Goal: Information Seeking & Learning: Check status

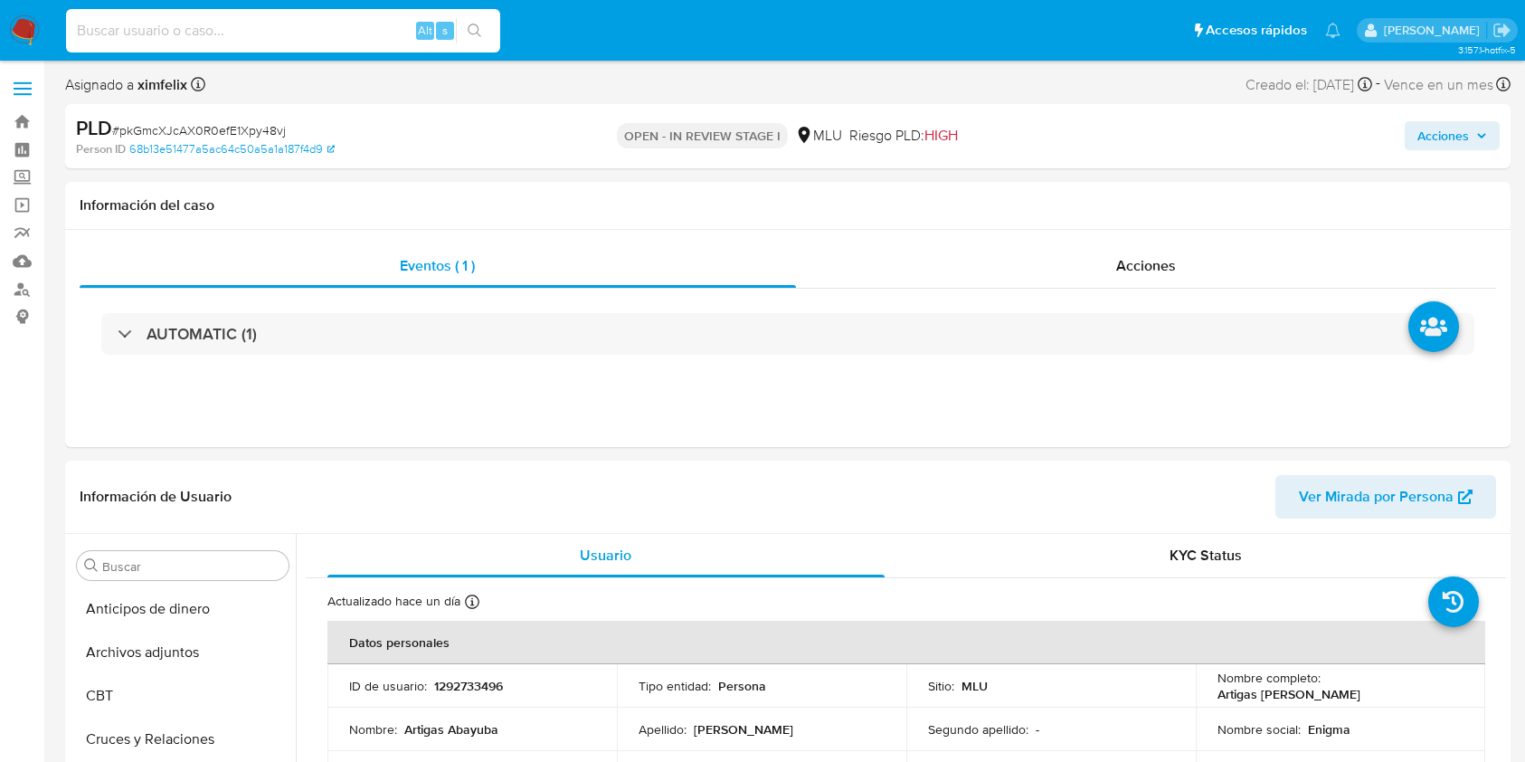
select select "10"
click at [273, 31] on input at bounding box center [283, 31] width 434 height 24
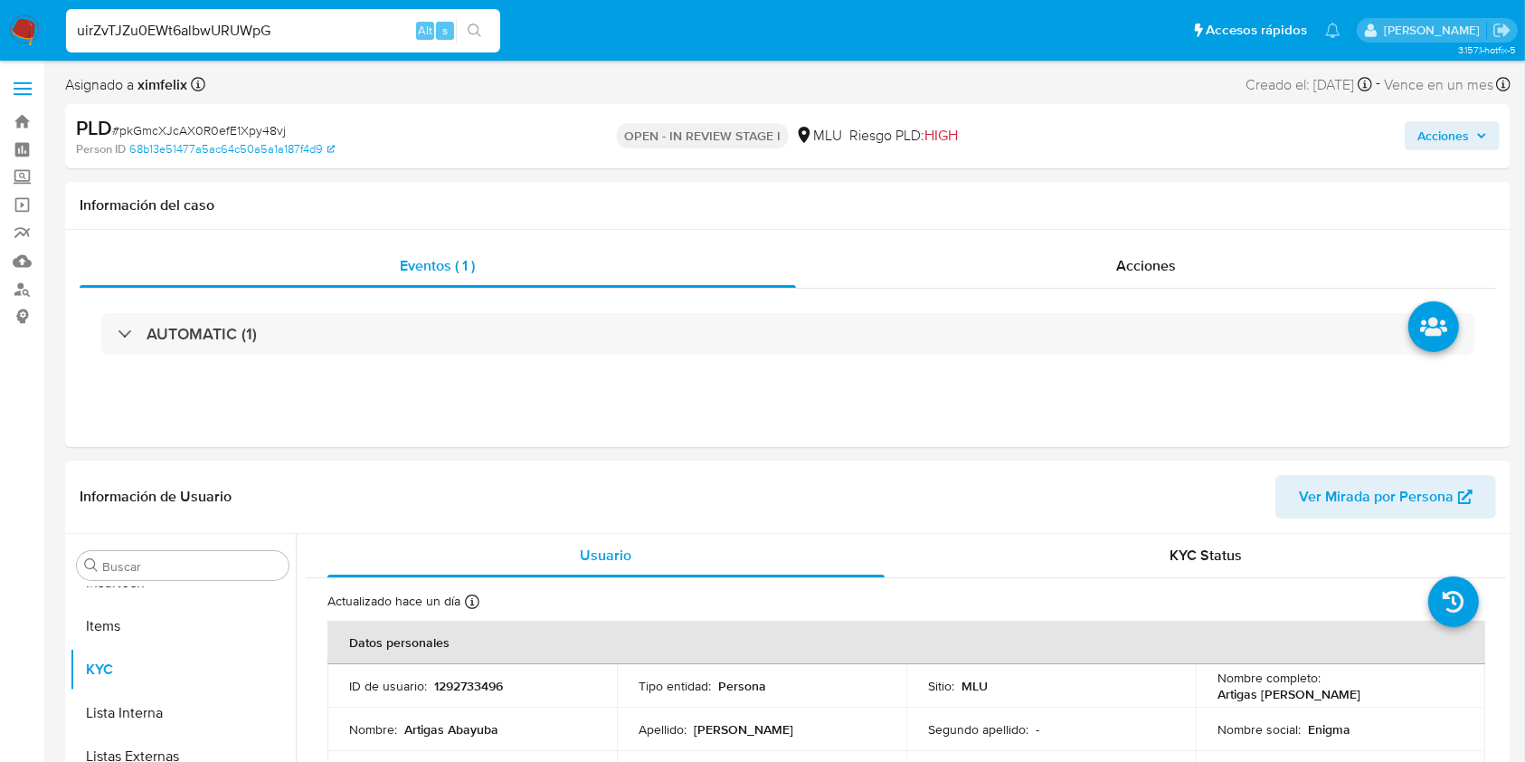
type input "uirZvTJZu0EWt6albwURUWpG"
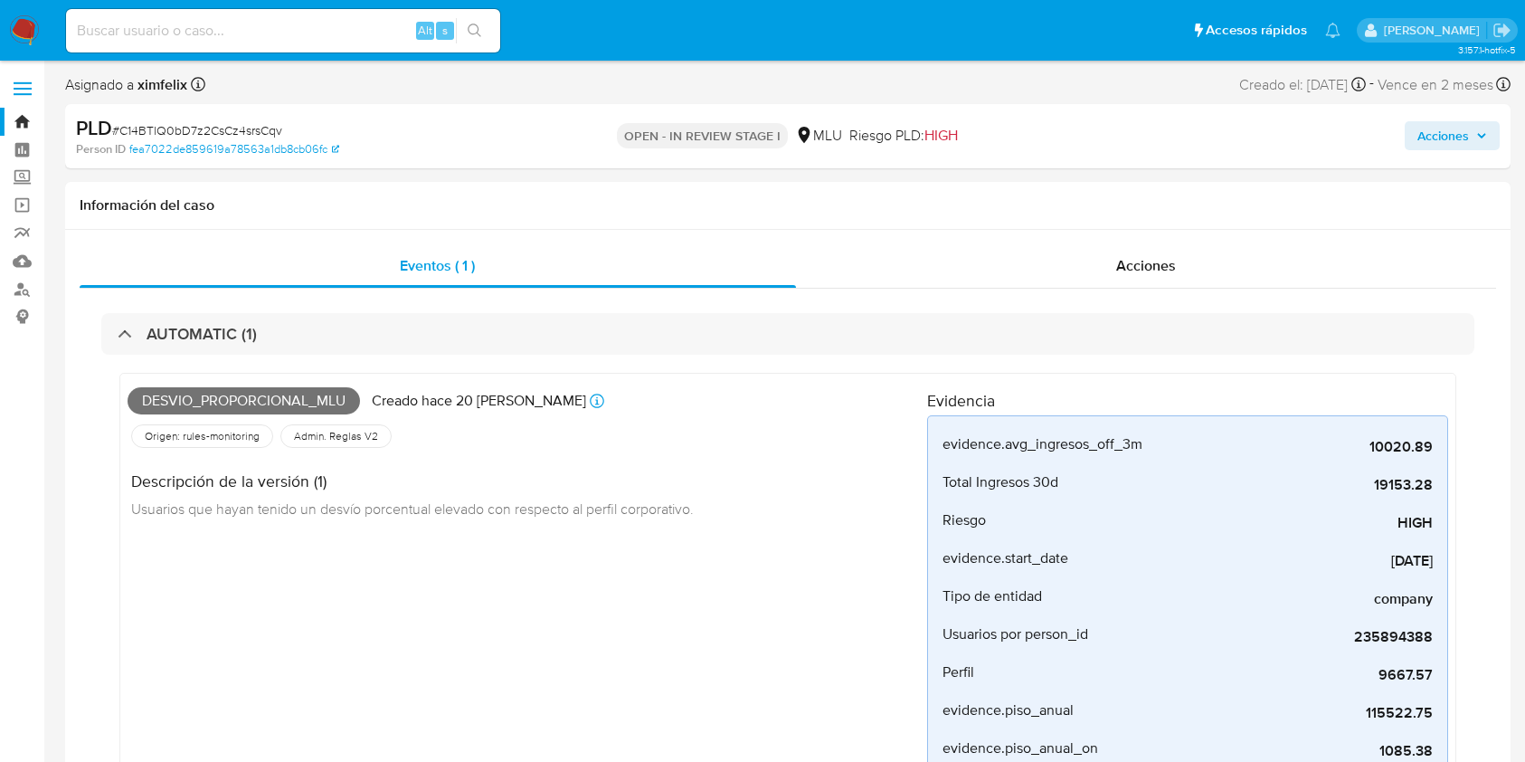
select select "10"
click at [282, 37] on input at bounding box center [283, 31] width 434 height 24
paste input "uirZvTJZu0EWt6albwURUWpG"
type input "uirZvTJZu0EWt6albwURUWpG"
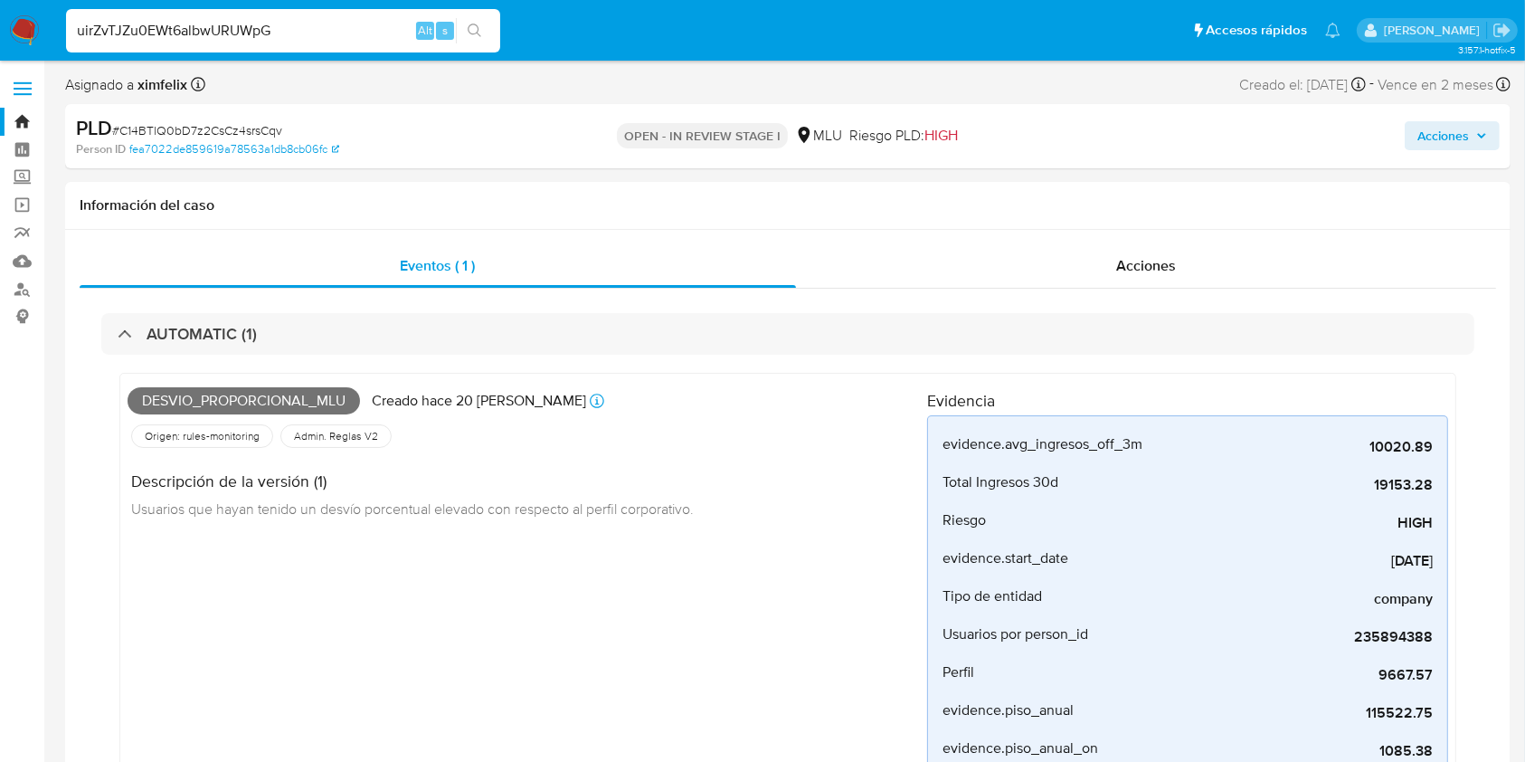
click at [345, 29] on input "uirZvTJZu0EWt6albwURUWpG" at bounding box center [283, 31] width 434 height 24
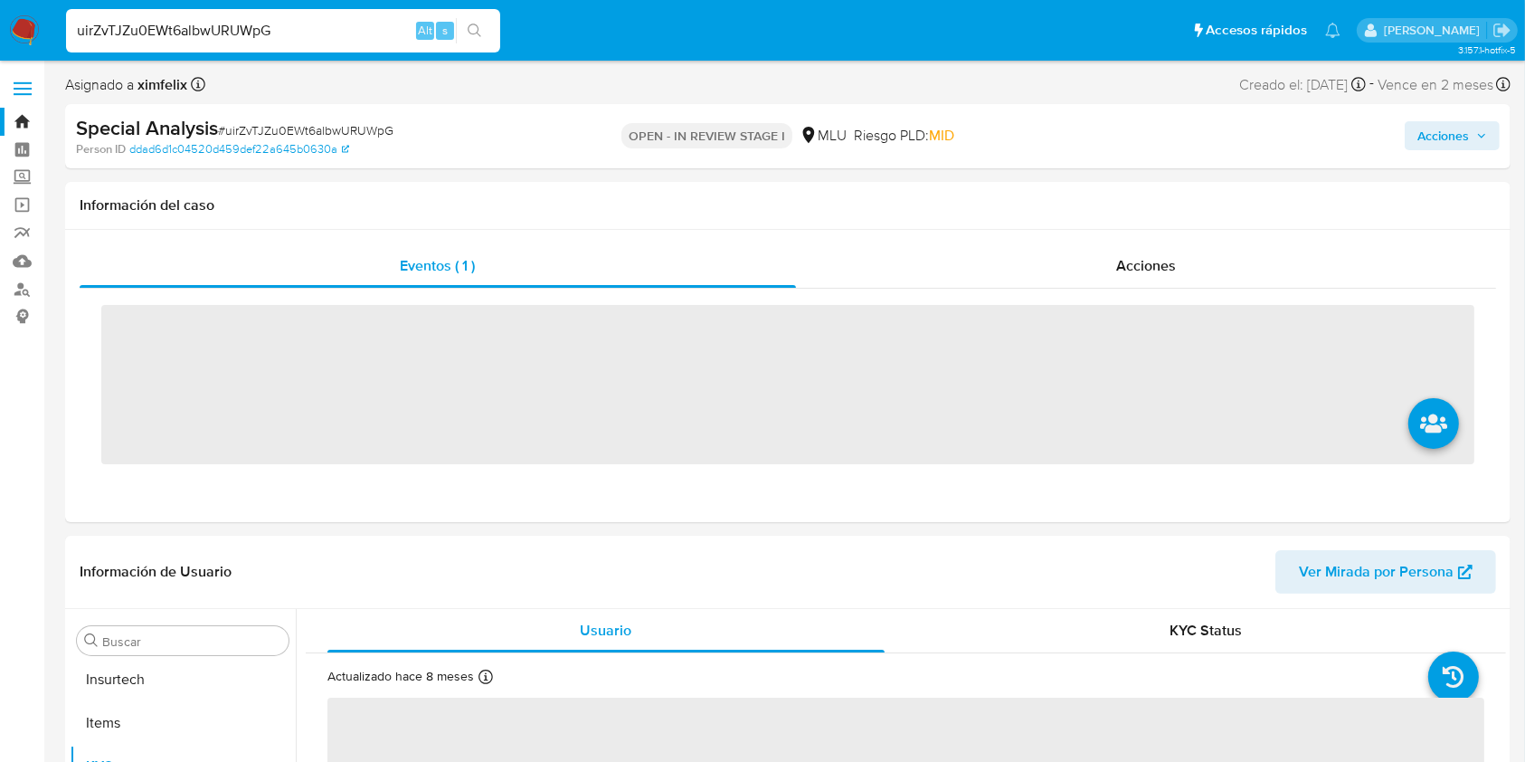
scroll to position [808, 0]
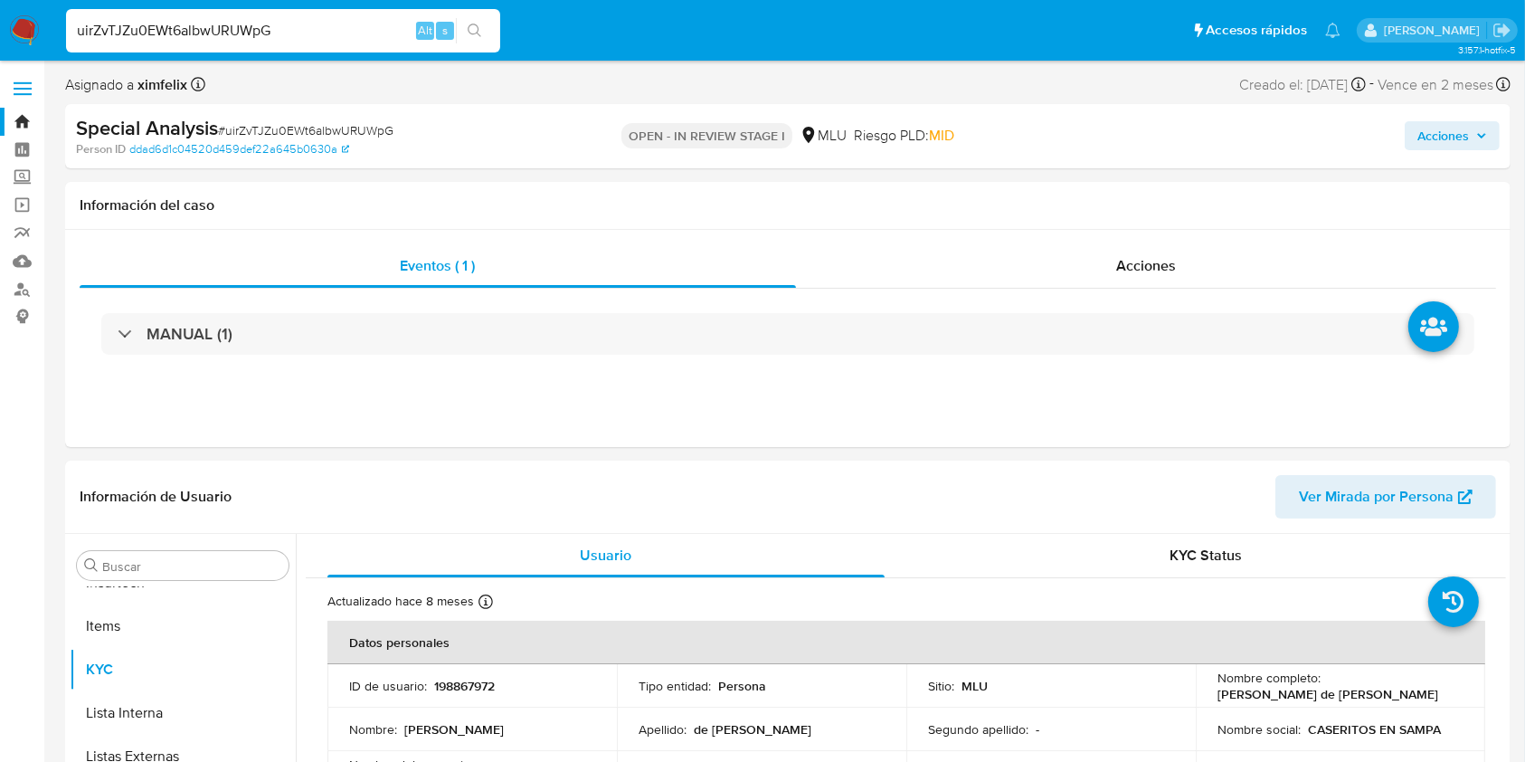
select select "10"
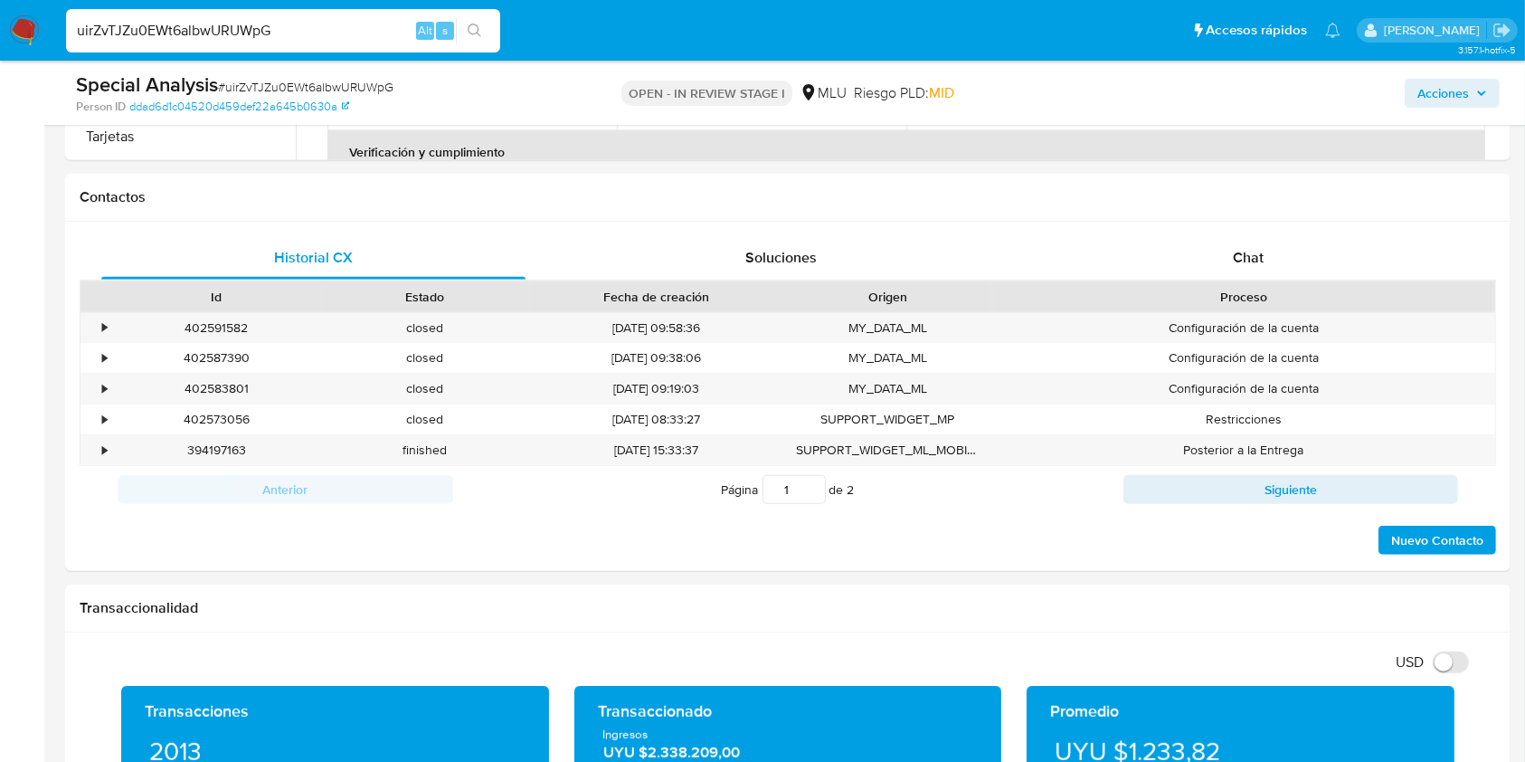
scroll to position [792, 0]
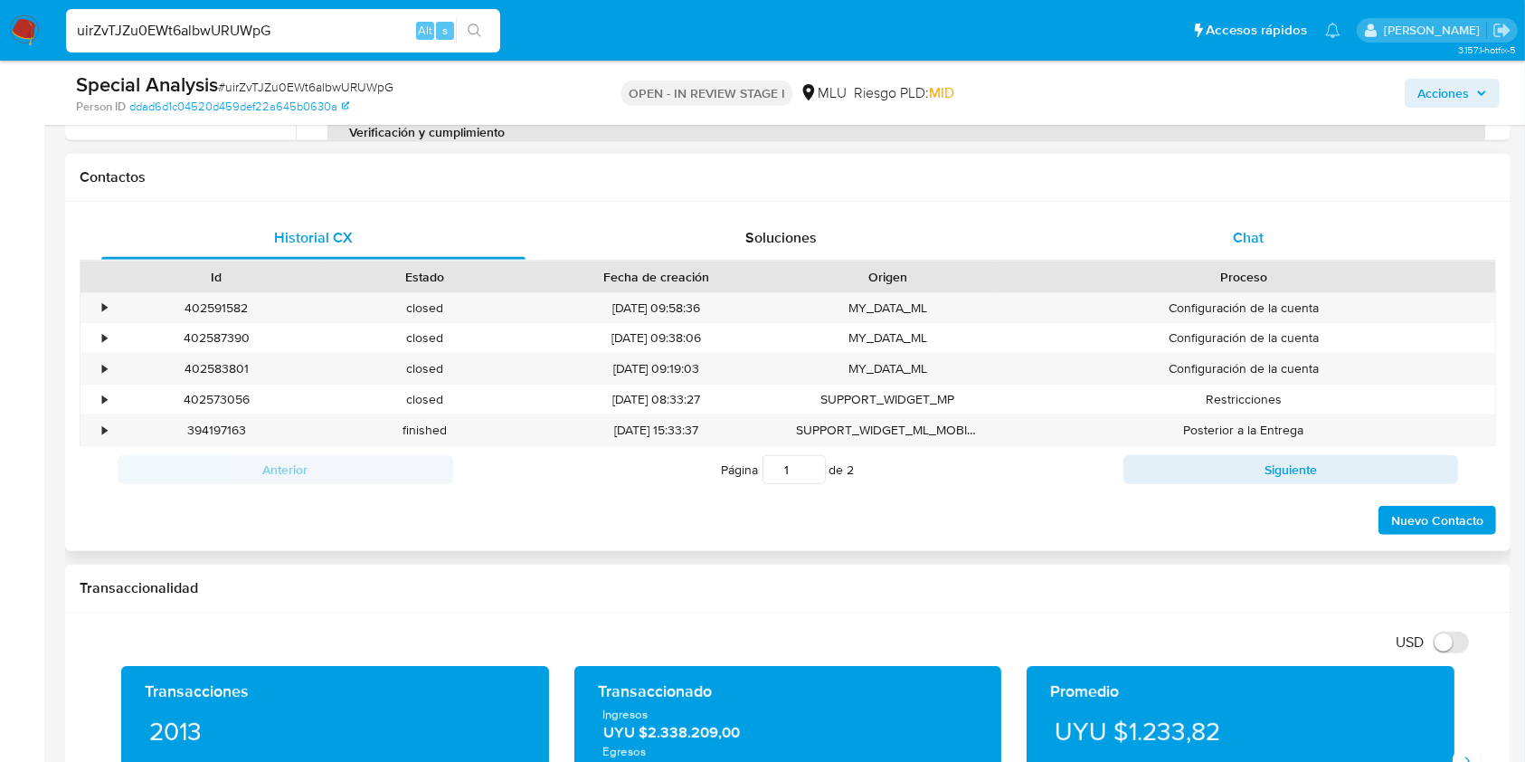
click at [1261, 221] on div "Chat" at bounding box center [1249, 237] width 424 height 43
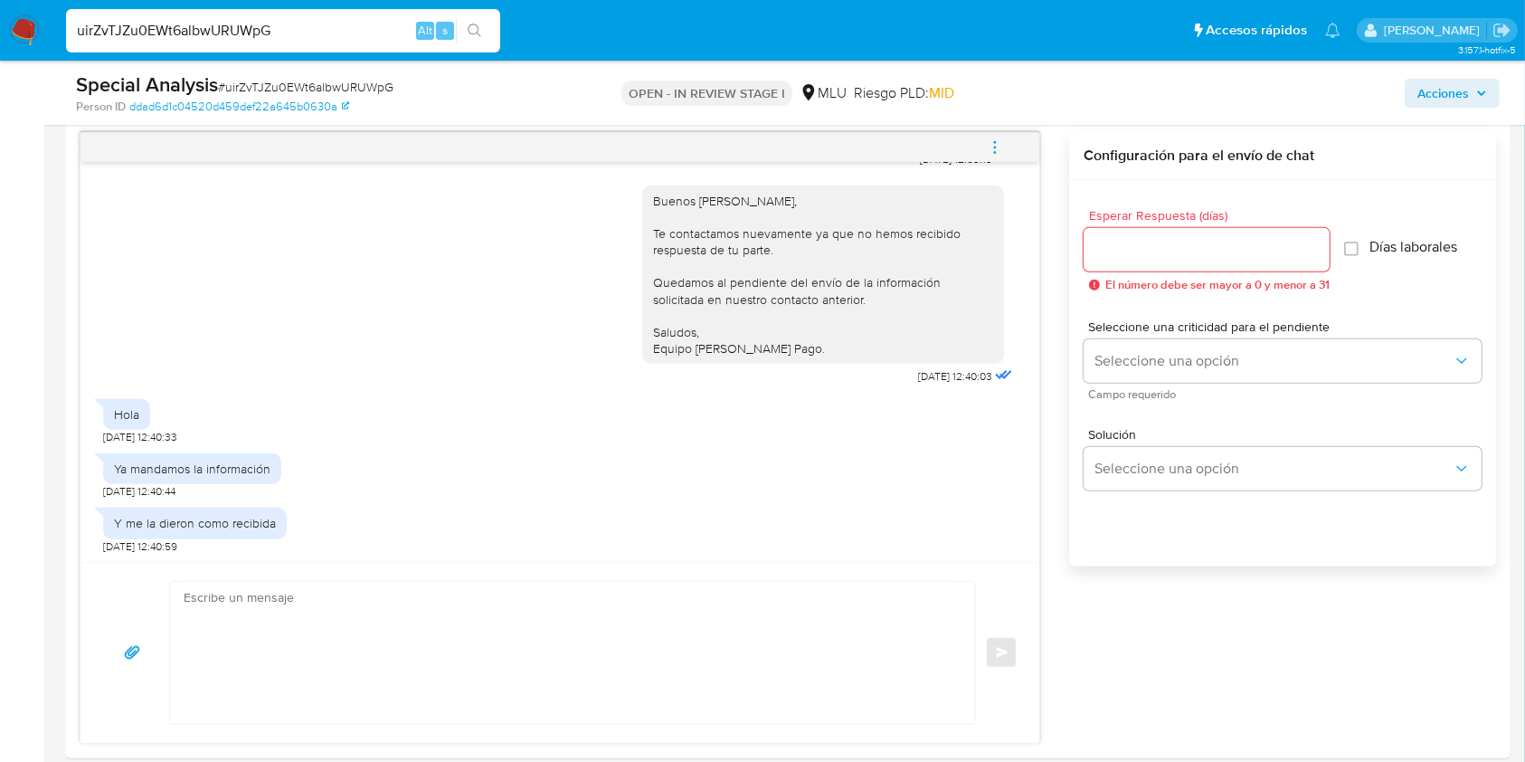
scroll to position [1006, 0]
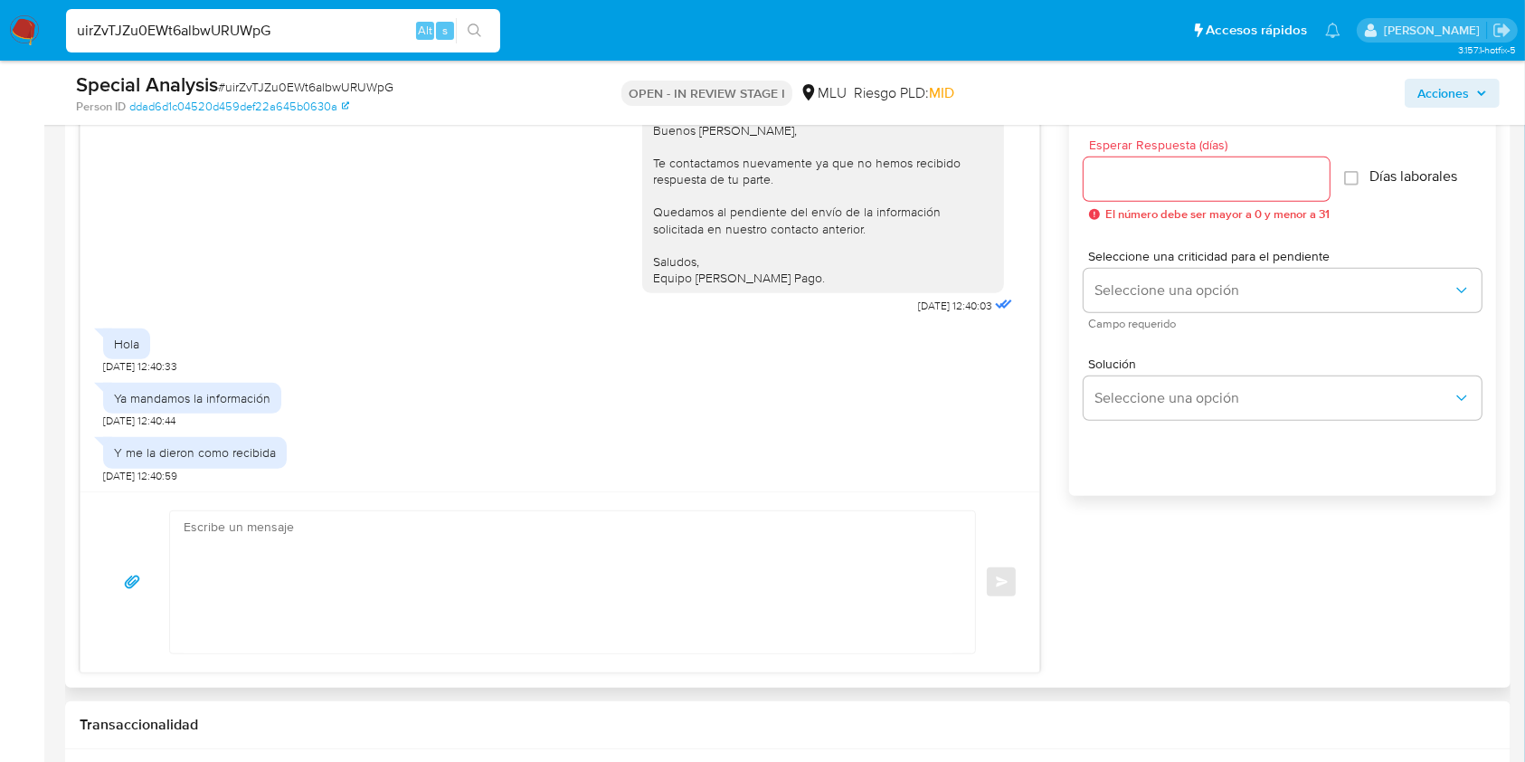
click at [1399, 609] on div "Hola [DATE] 12:19:05 Hola [DATE] 12:19:06 Hola [DATE] 12:19:06 Hola [DATE] 12:1…" at bounding box center [788, 367] width 1416 height 611
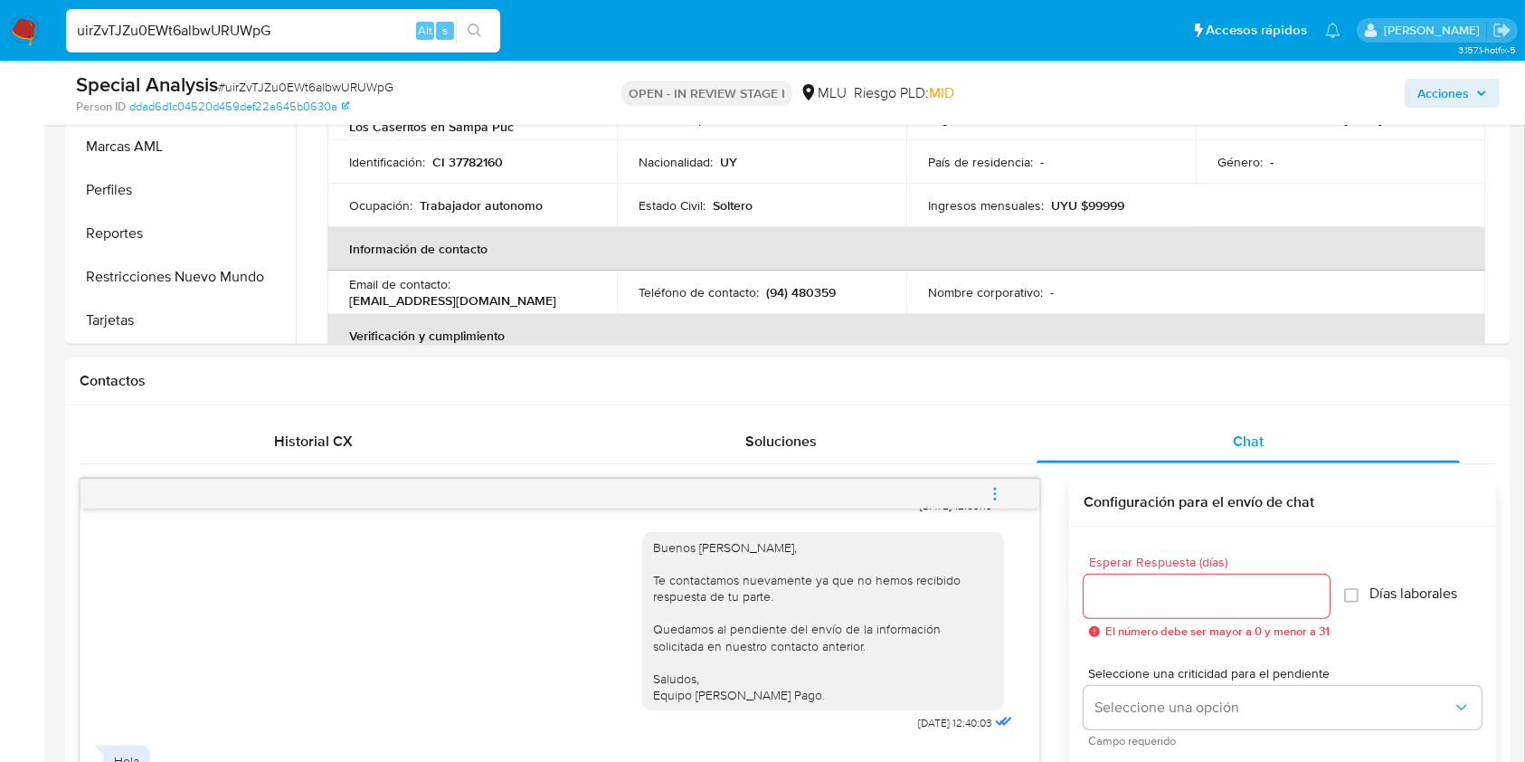
scroll to position [593, 0]
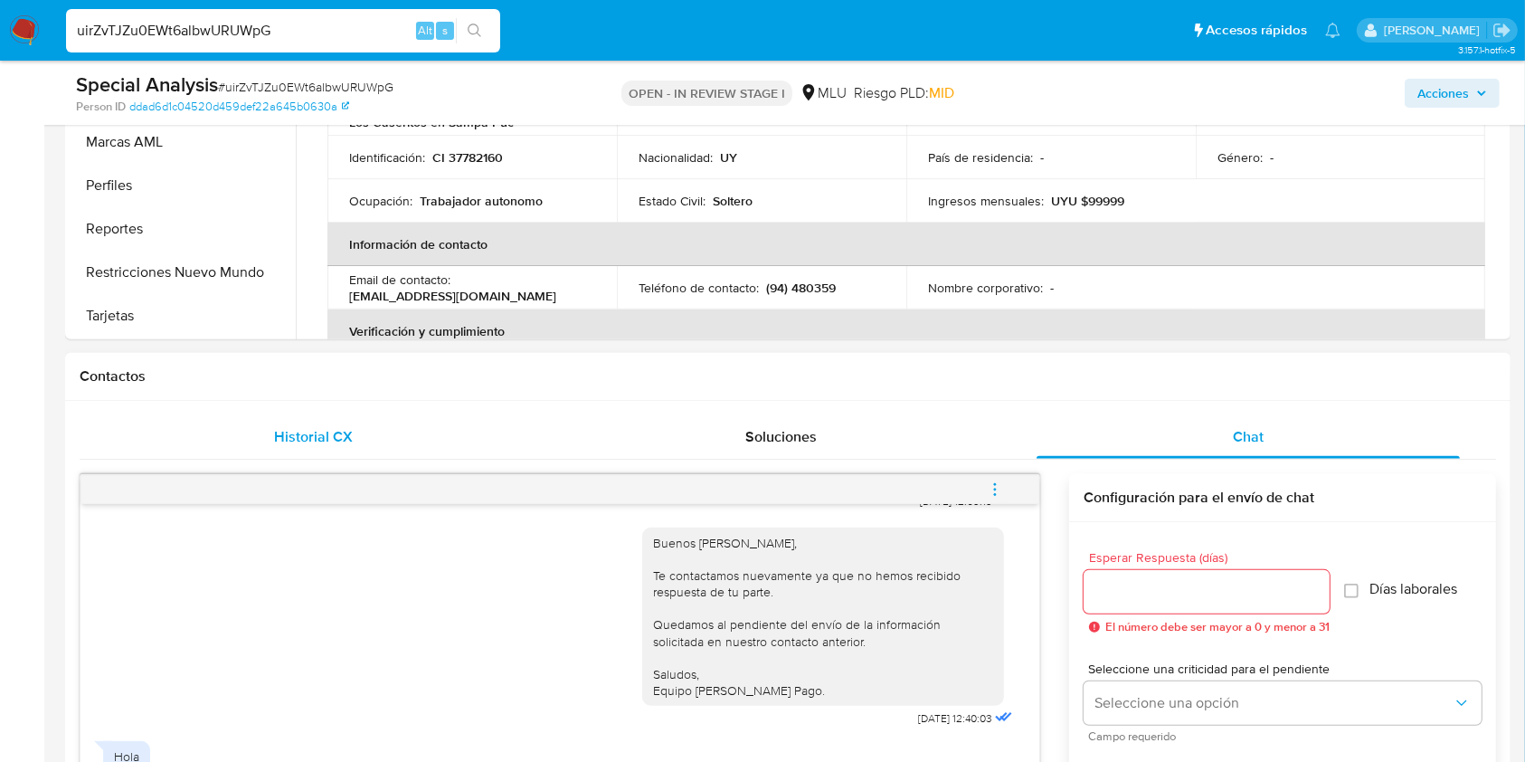
click at [313, 431] on span "Historial CX" at bounding box center [313, 436] width 79 height 21
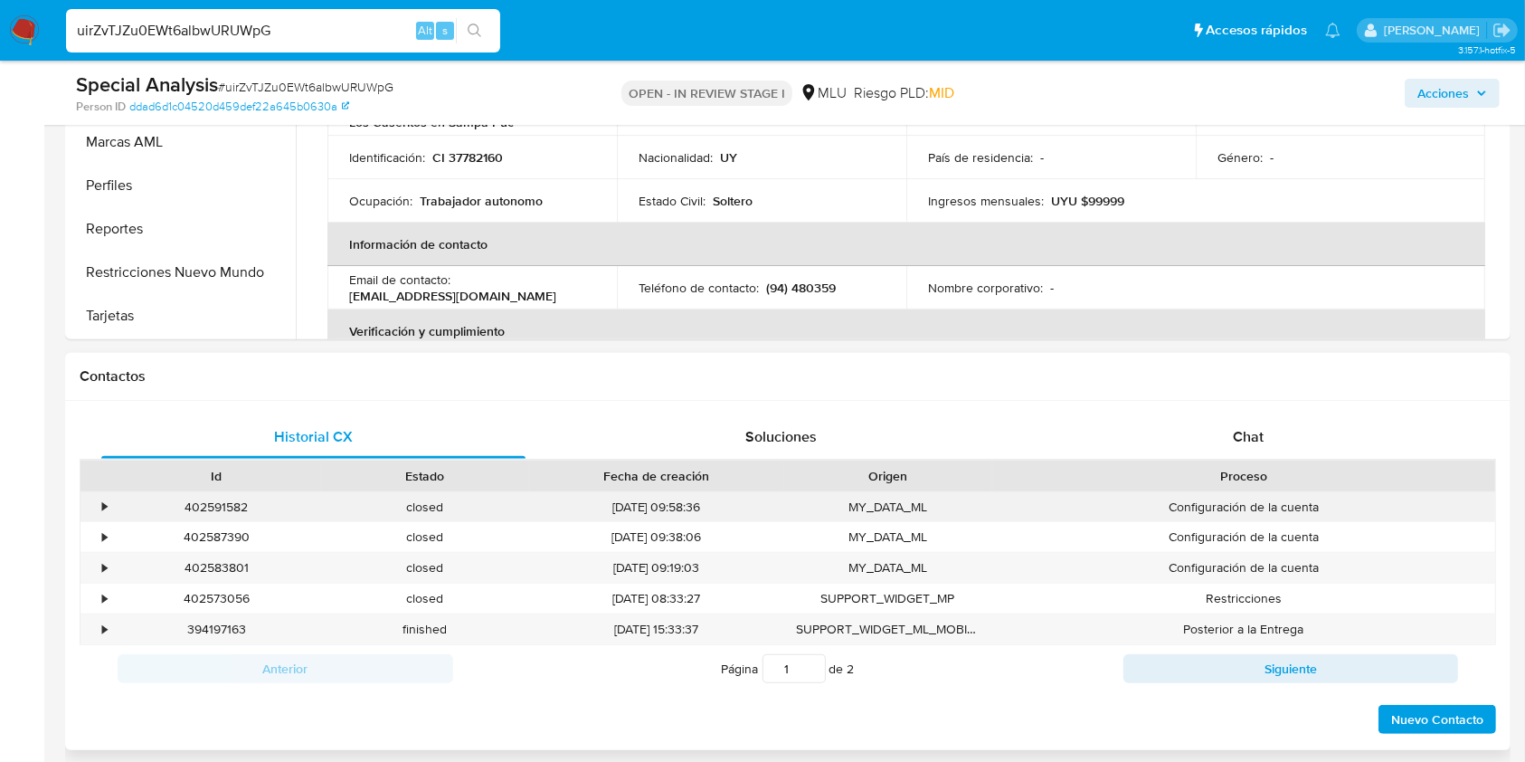
click at [110, 506] on div "•" at bounding box center [96, 507] width 32 height 30
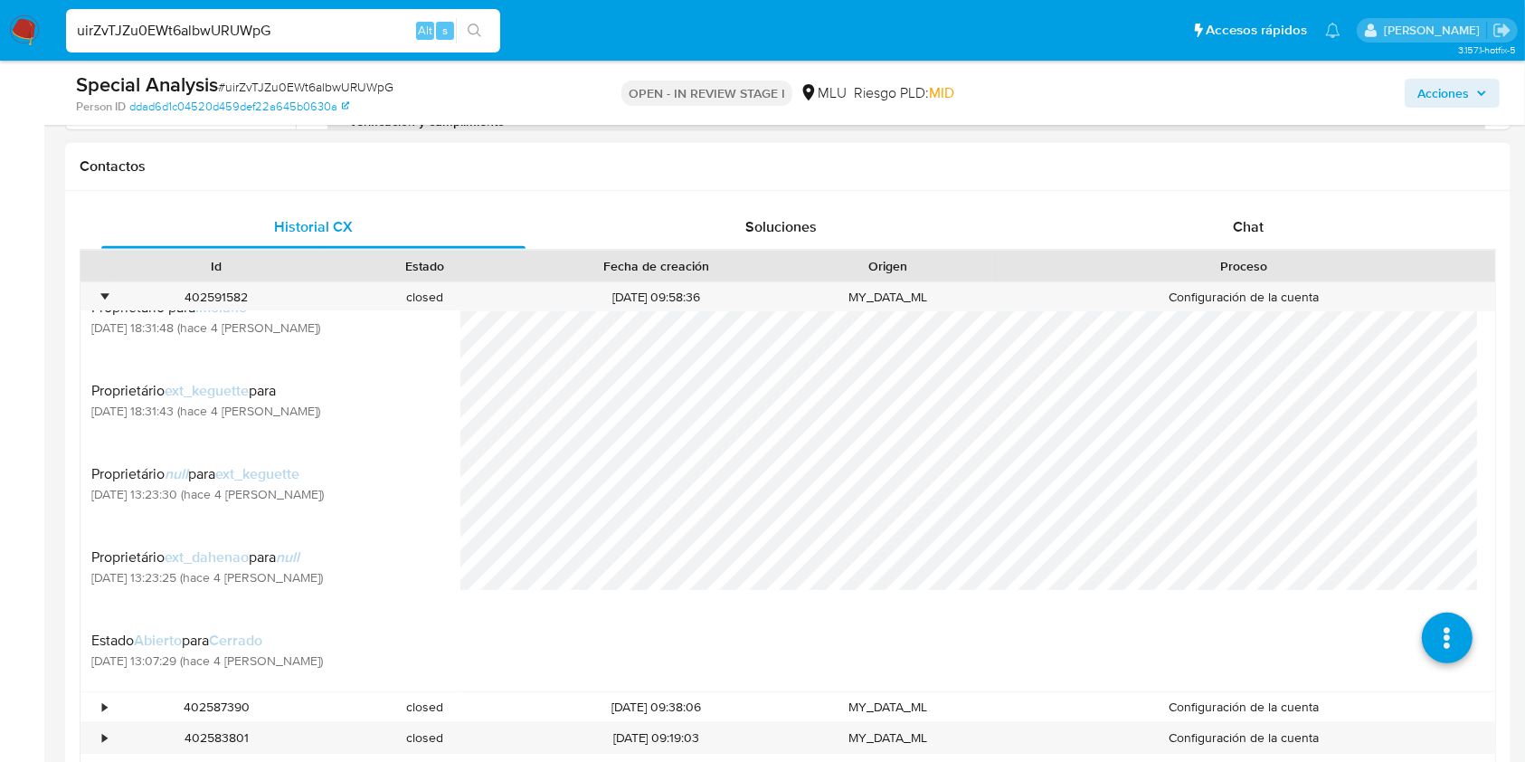
scroll to position [828, 0]
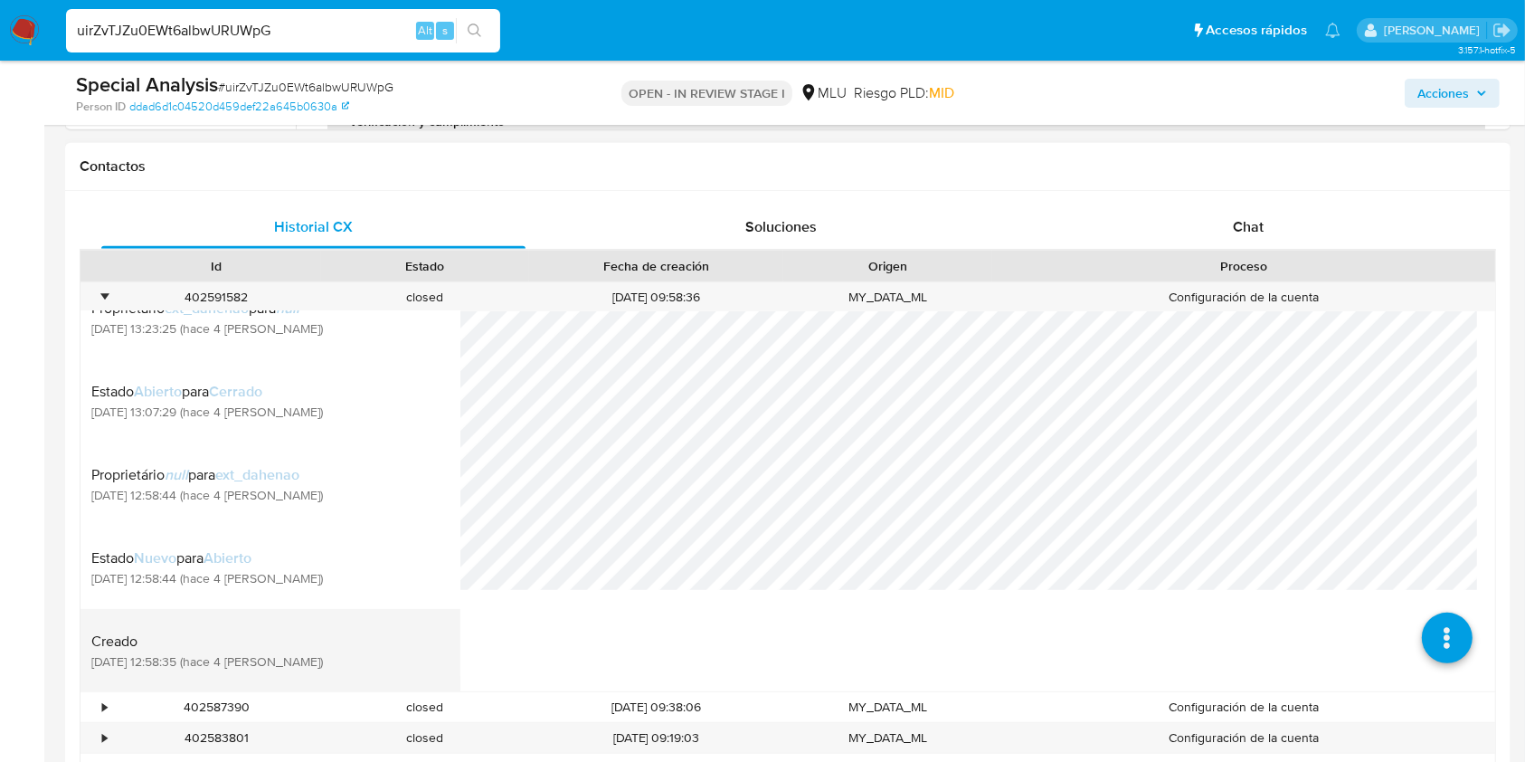
click at [263, 624] on div "Creado [DATE] 12:58:35 (hace 4 [PERSON_NAME])" at bounding box center [270, 651] width 358 height 62
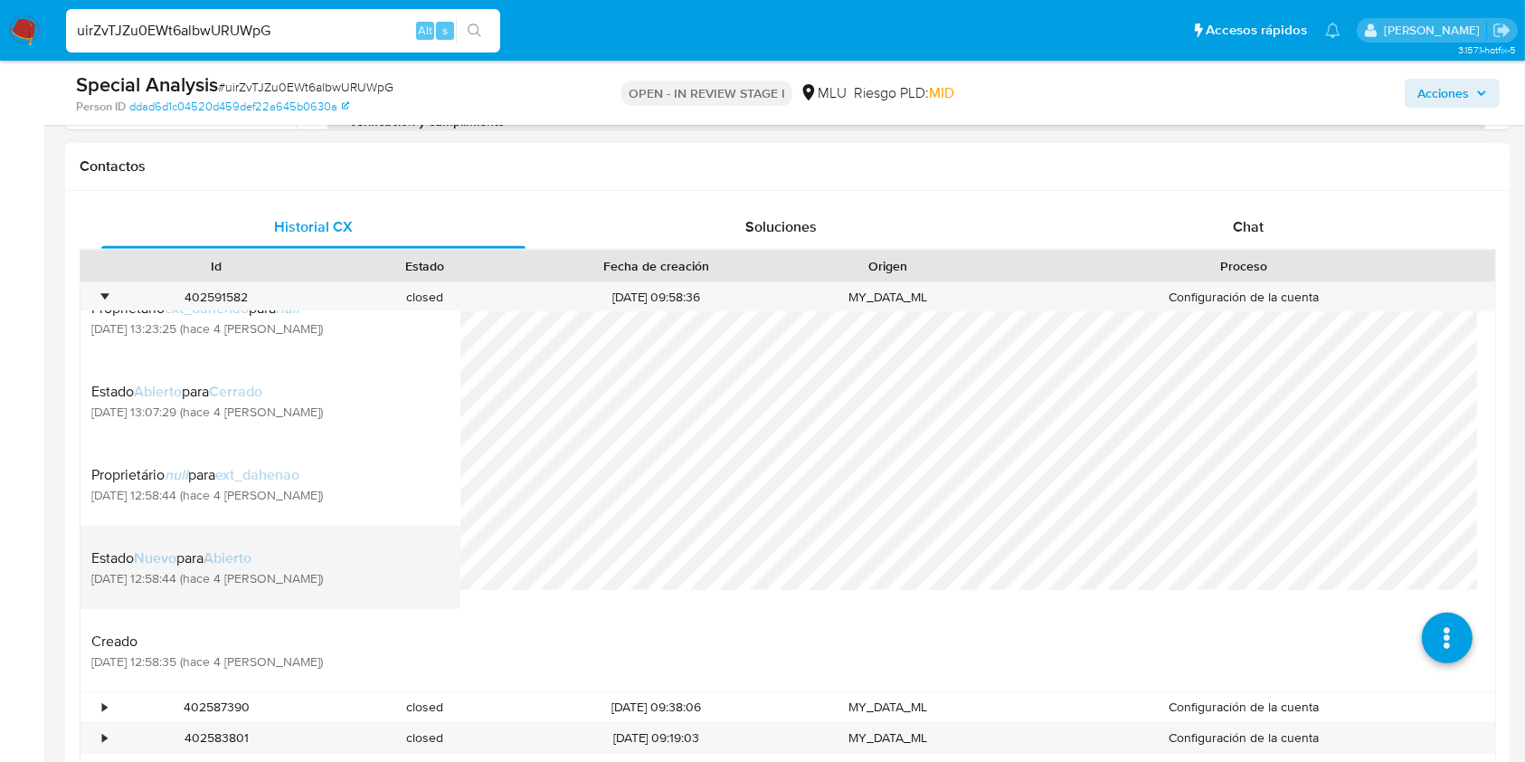
click at [290, 560] on div "Estado Nuevo para Abierto [DATE] 12:58:44 (hace 4 [PERSON_NAME])" at bounding box center [270, 567] width 358 height 62
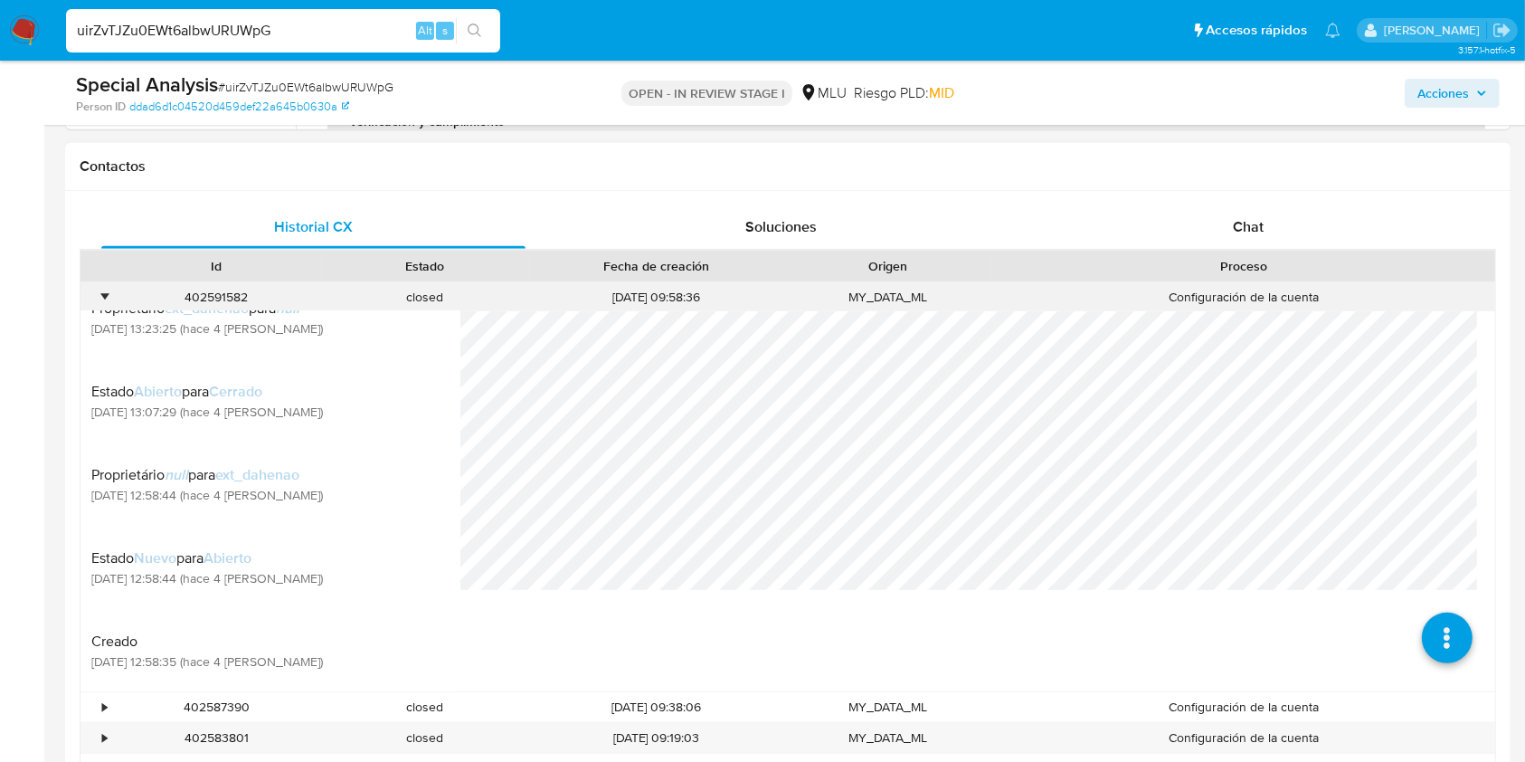
click at [103, 293] on div "•" at bounding box center [104, 297] width 5 height 17
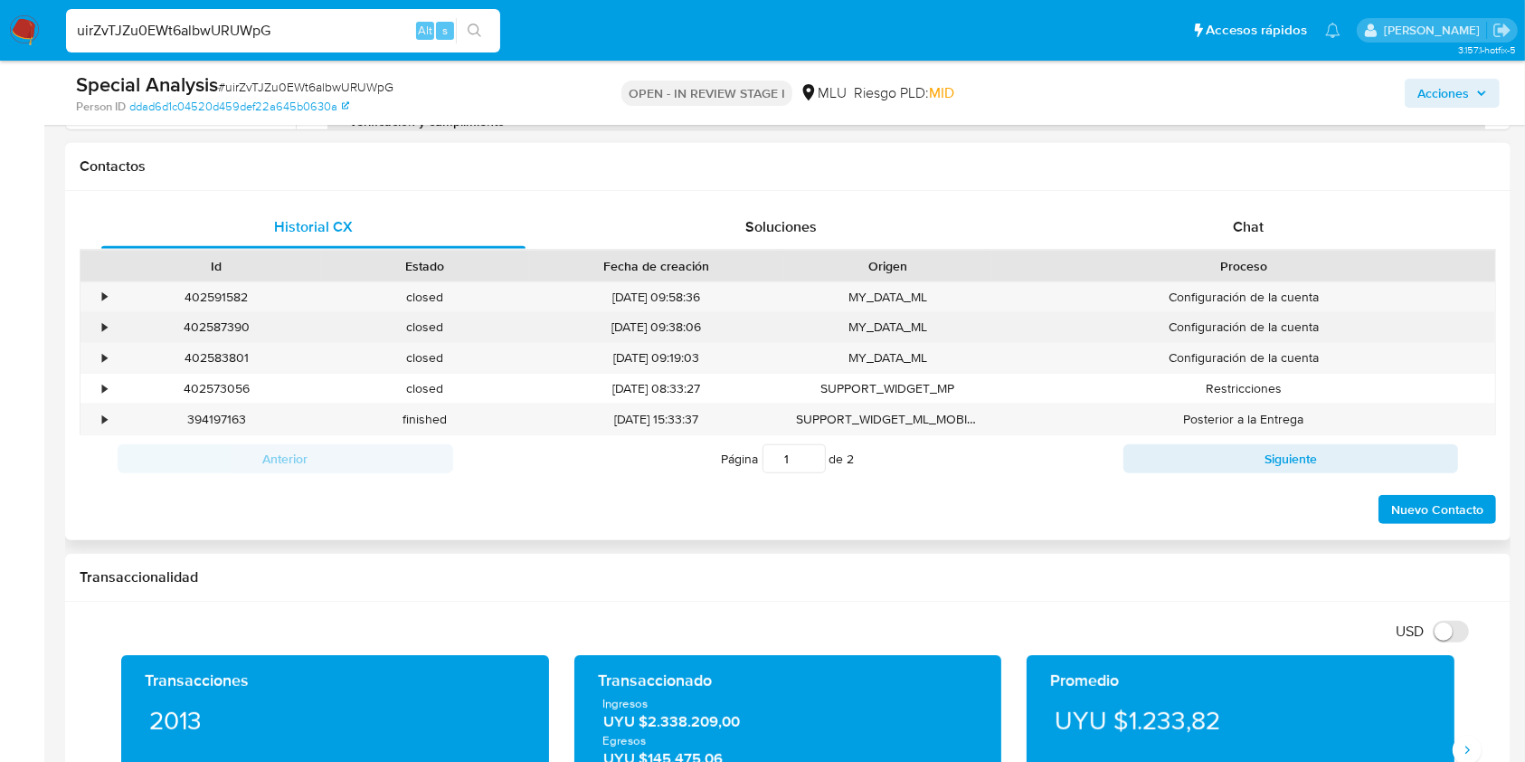
click at [101, 335] on div "•" at bounding box center [96, 327] width 32 height 30
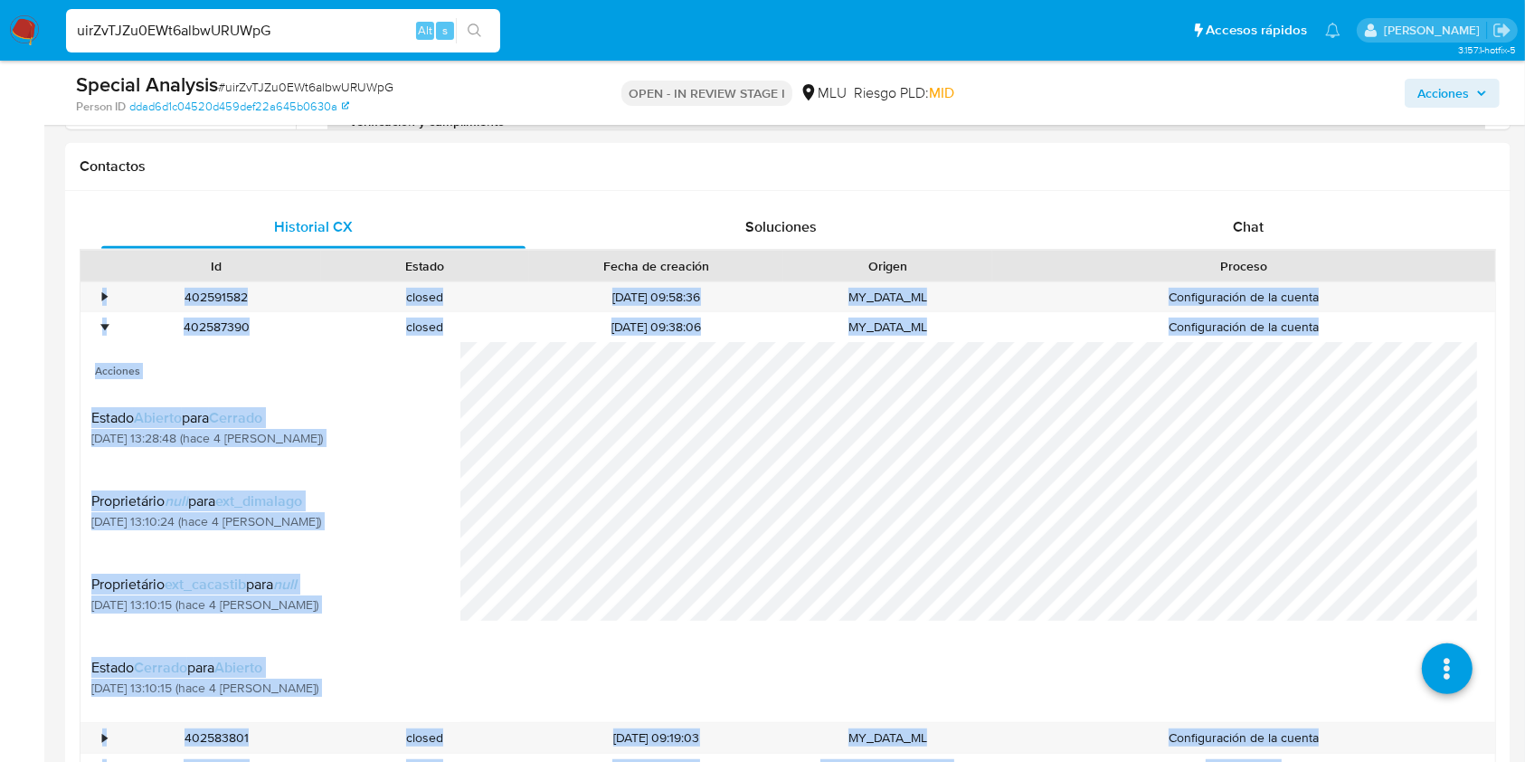
drag, startPoint x: 1522, startPoint y: 265, endPoint x: 1533, endPoint y: 245, distance: 22.7
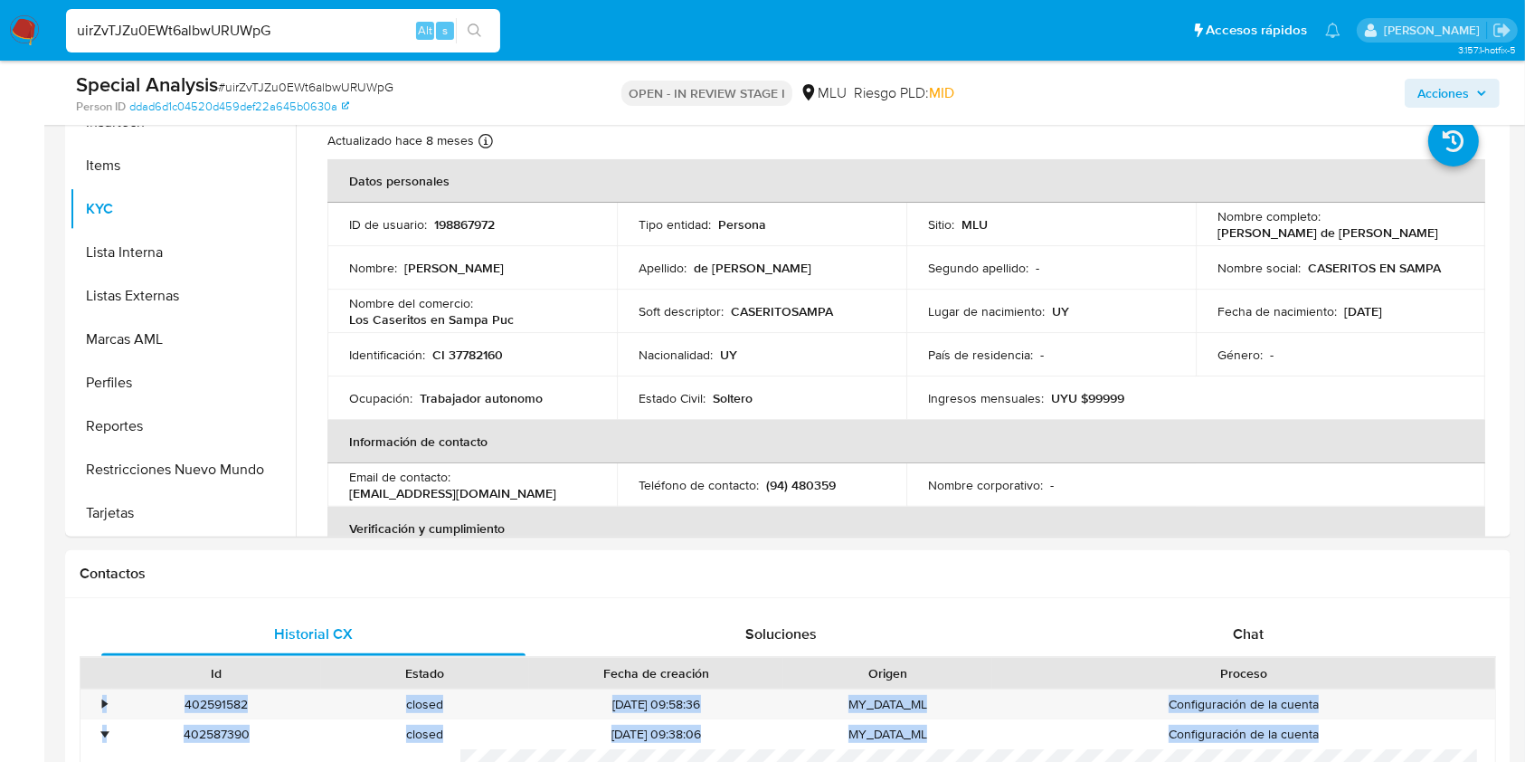
scroll to position [338, 0]
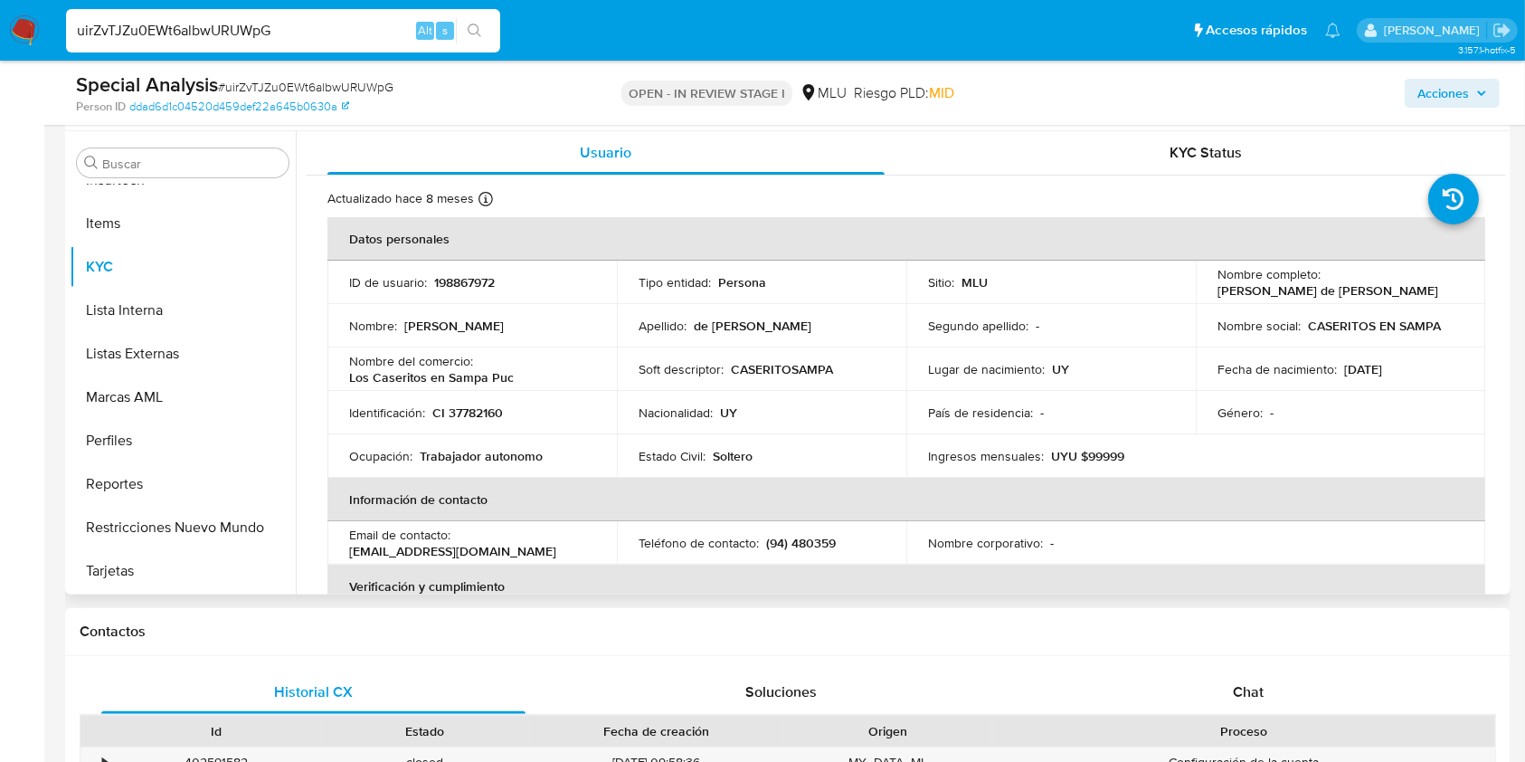
click at [1223, 383] on td "Fecha de nacimiento : [DEMOGRAPHIC_DATA]" at bounding box center [1340, 368] width 289 height 43
click at [1217, 155] on span "KYC Status" at bounding box center [1205, 152] width 72 height 21
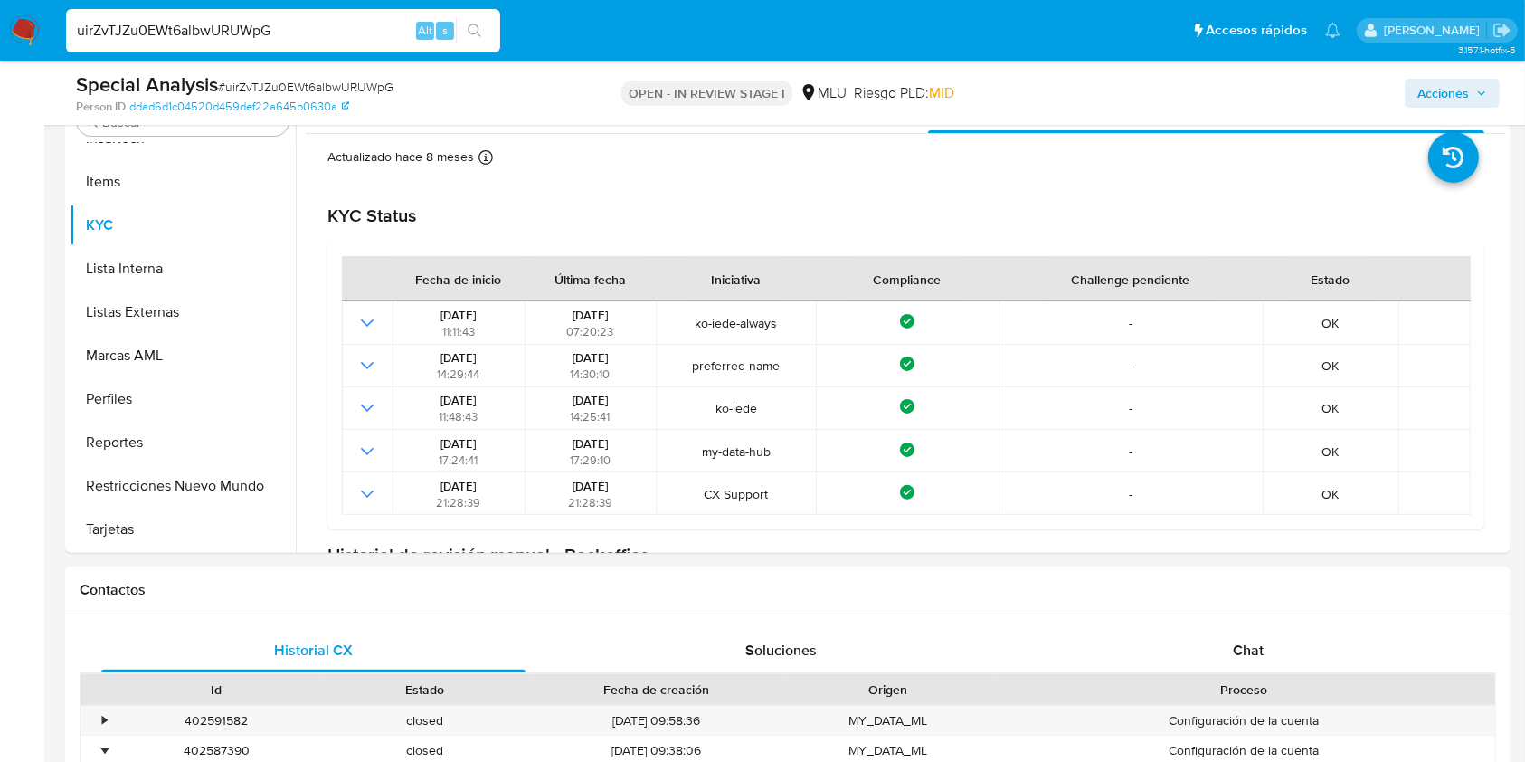
scroll to position [367, 0]
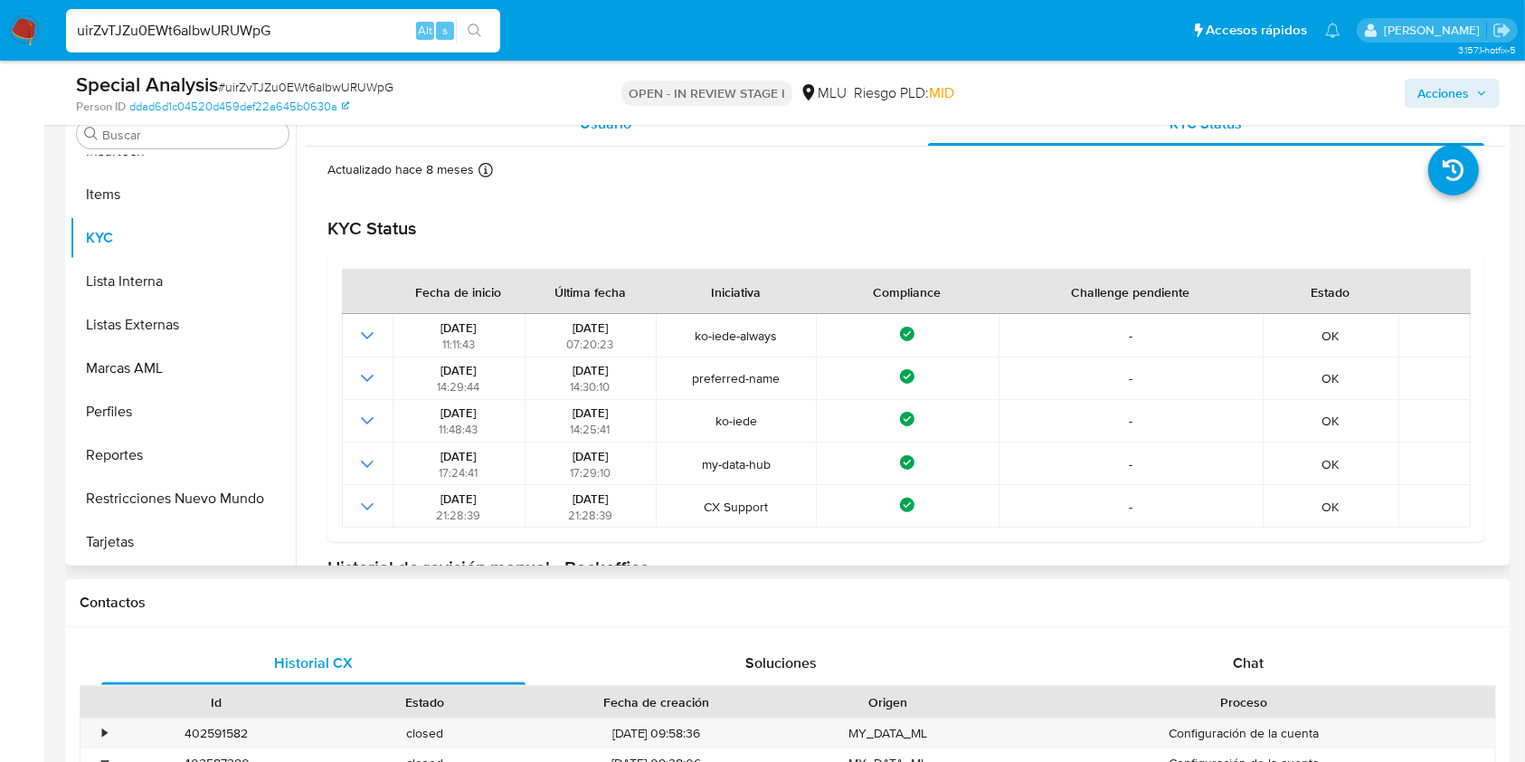
click at [622, 128] on span "Usuario" at bounding box center [606, 123] width 52 height 21
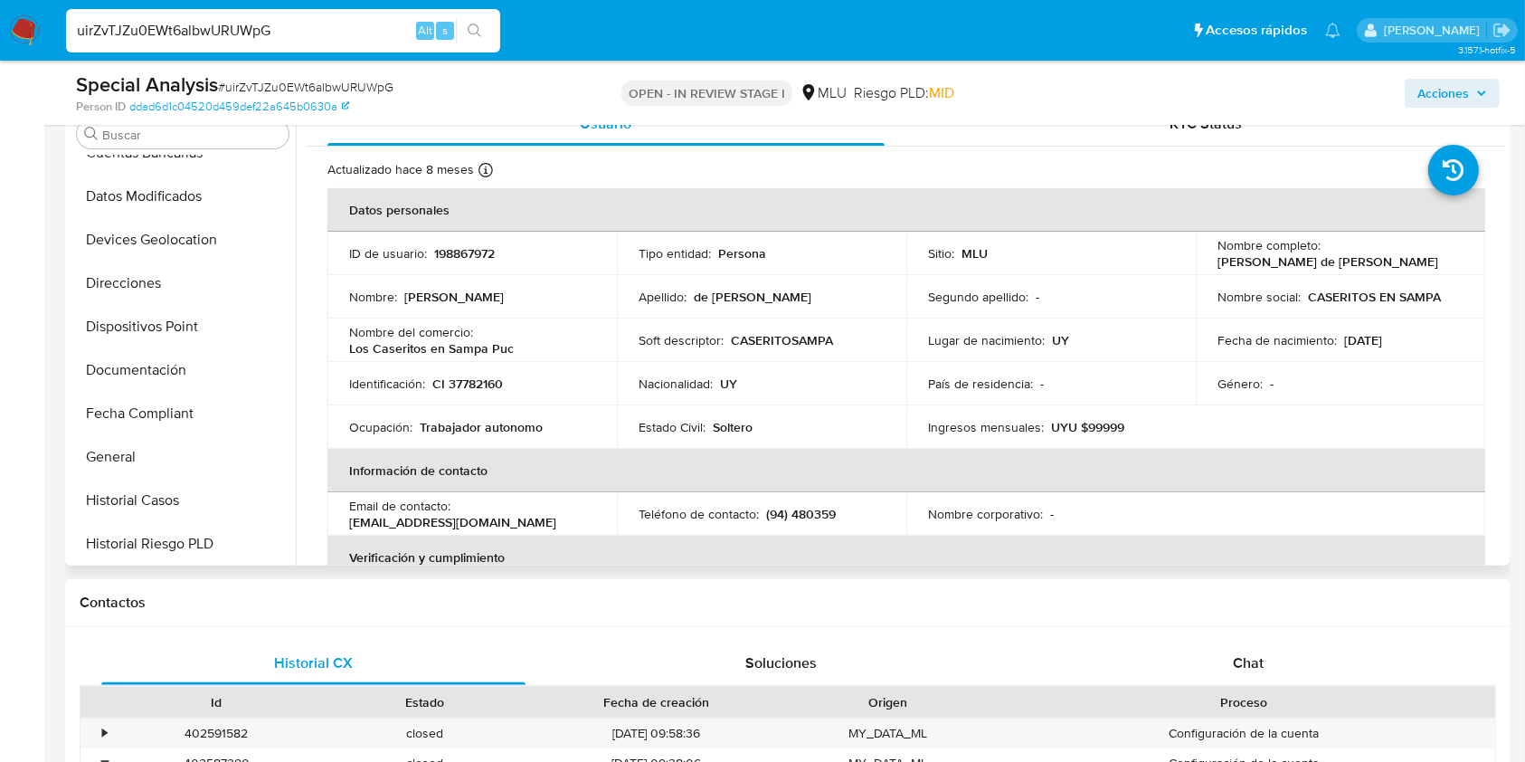
scroll to position [210, 0]
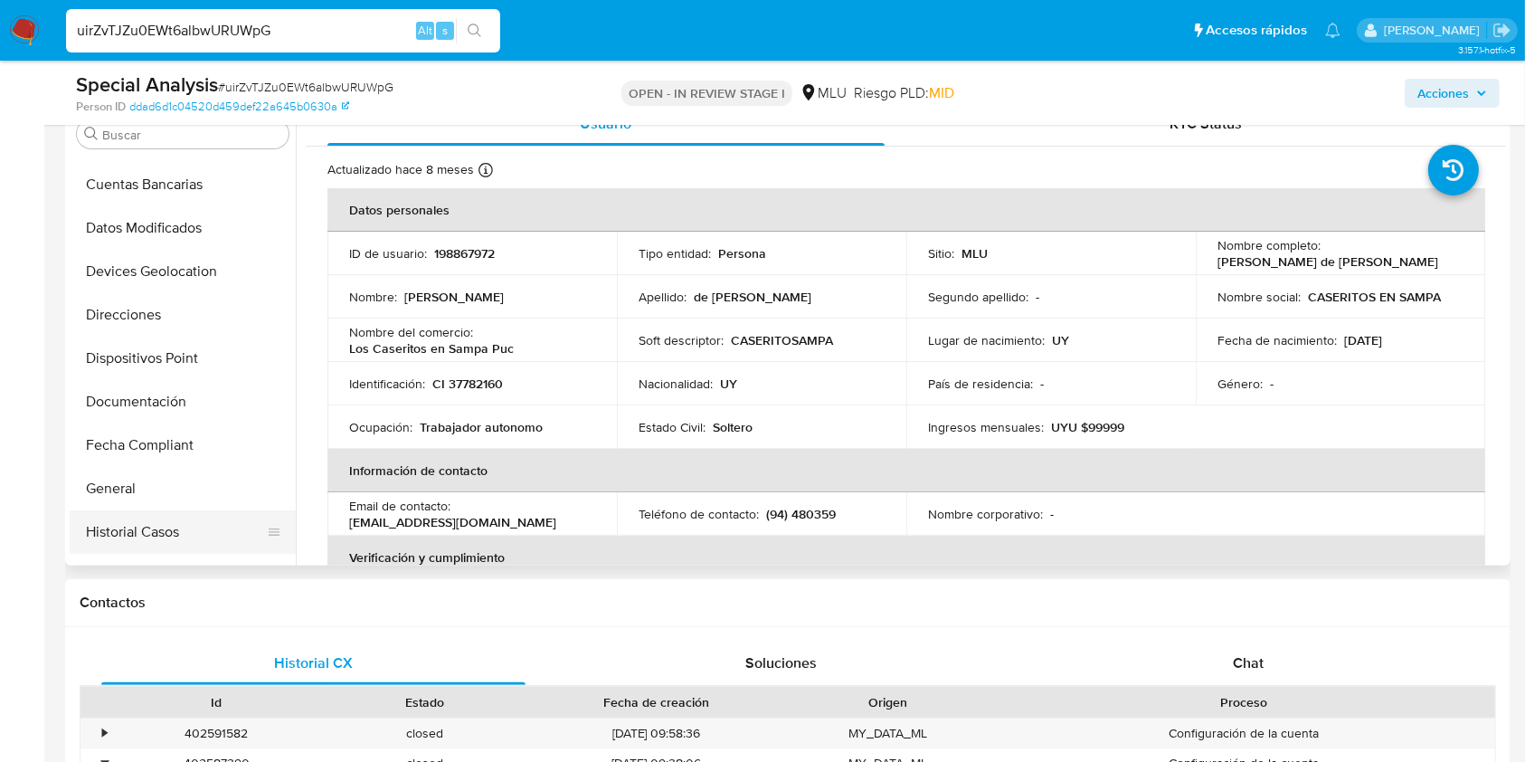
click at [199, 510] on ul "Anticipos de dinero Archivos adjuntos CBT Cruces y Relaciones Créditos Cuentas …" at bounding box center [183, 360] width 226 height 408
click at [219, 412] on button "Documentación" at bounding box center [176, 401] width 212 height 43
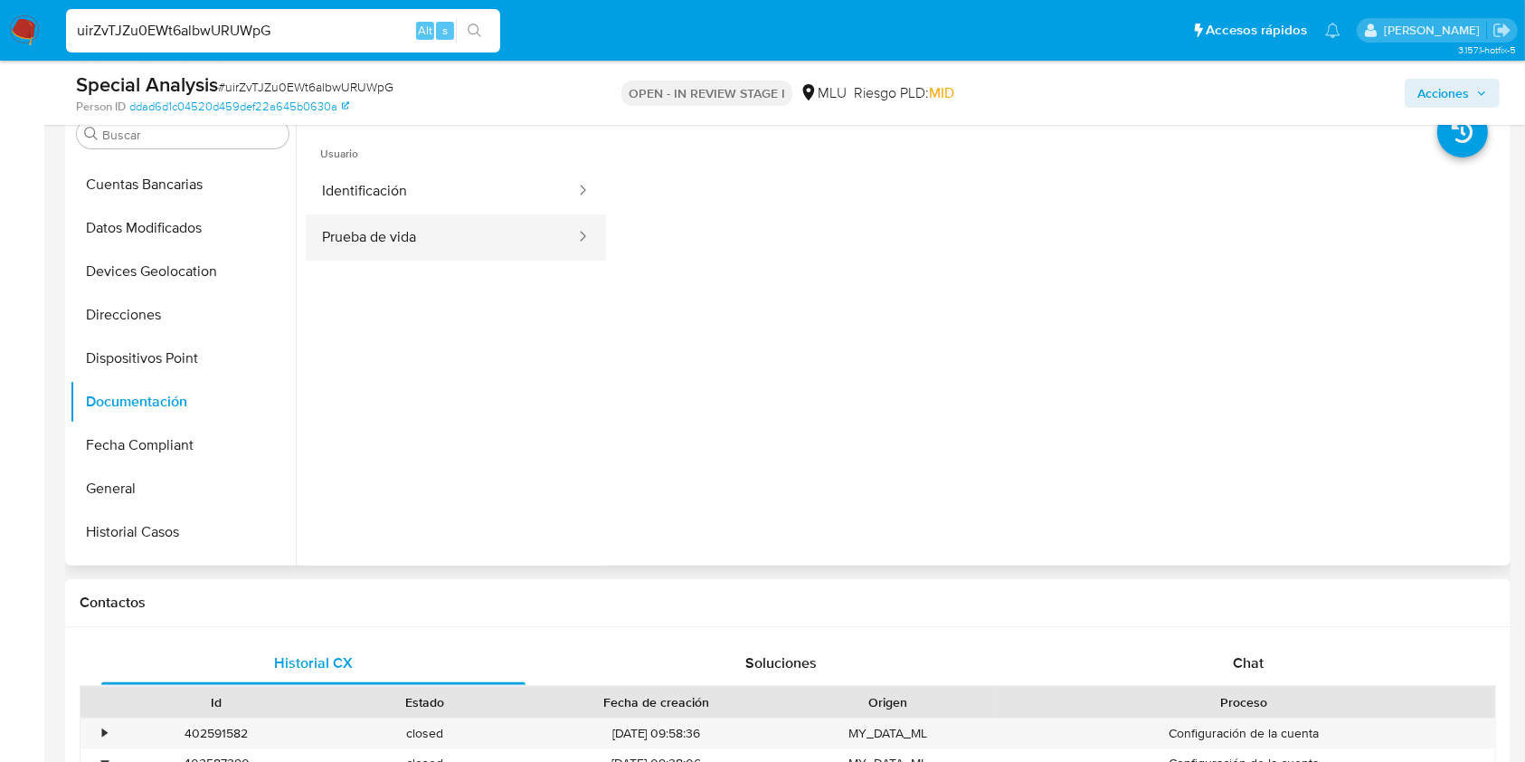
click at [431, 256] on button "Prueba de vida" at bounding box center [441, 237] width 271 height 46
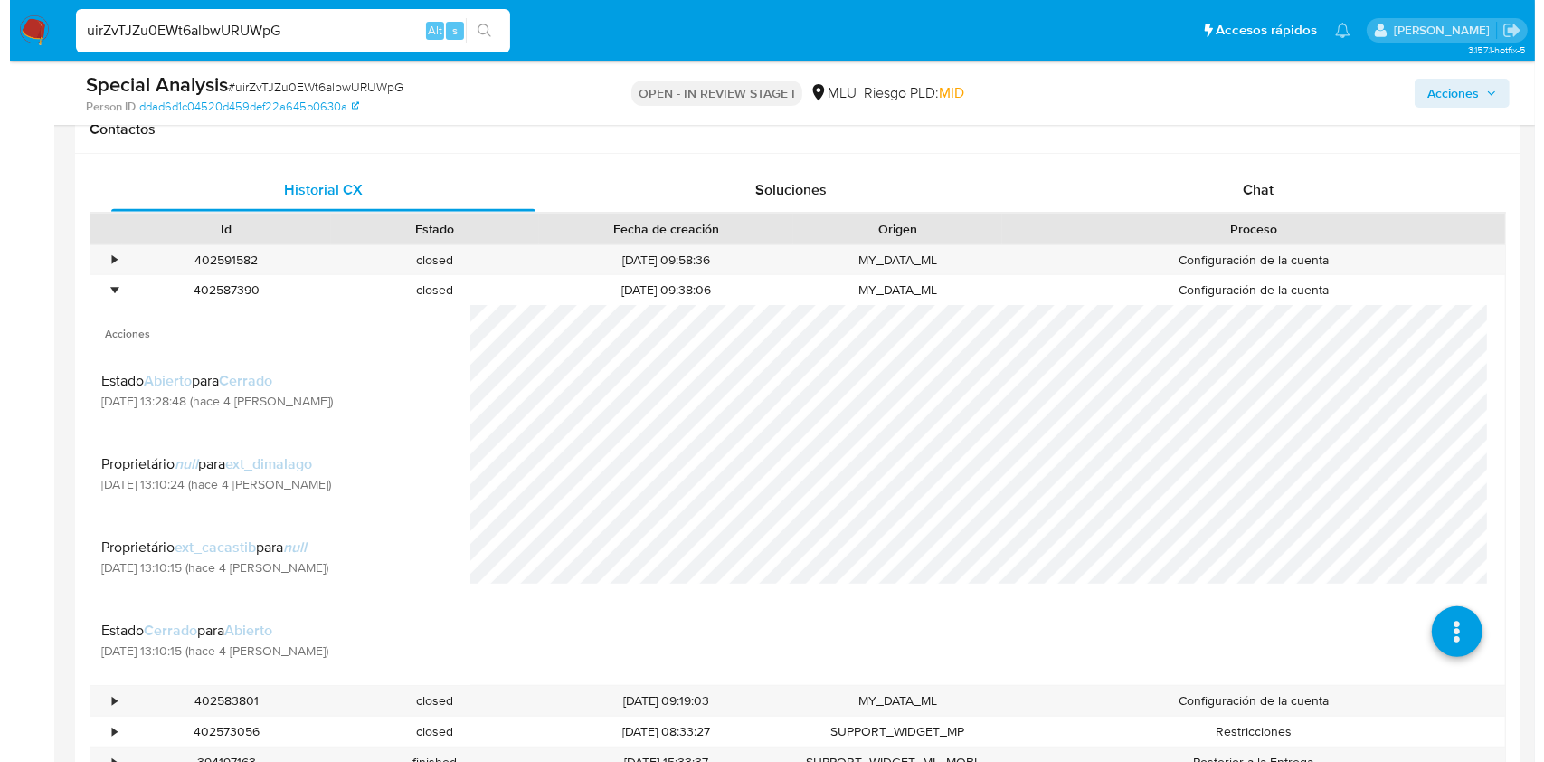
scroll to position [328, 0]
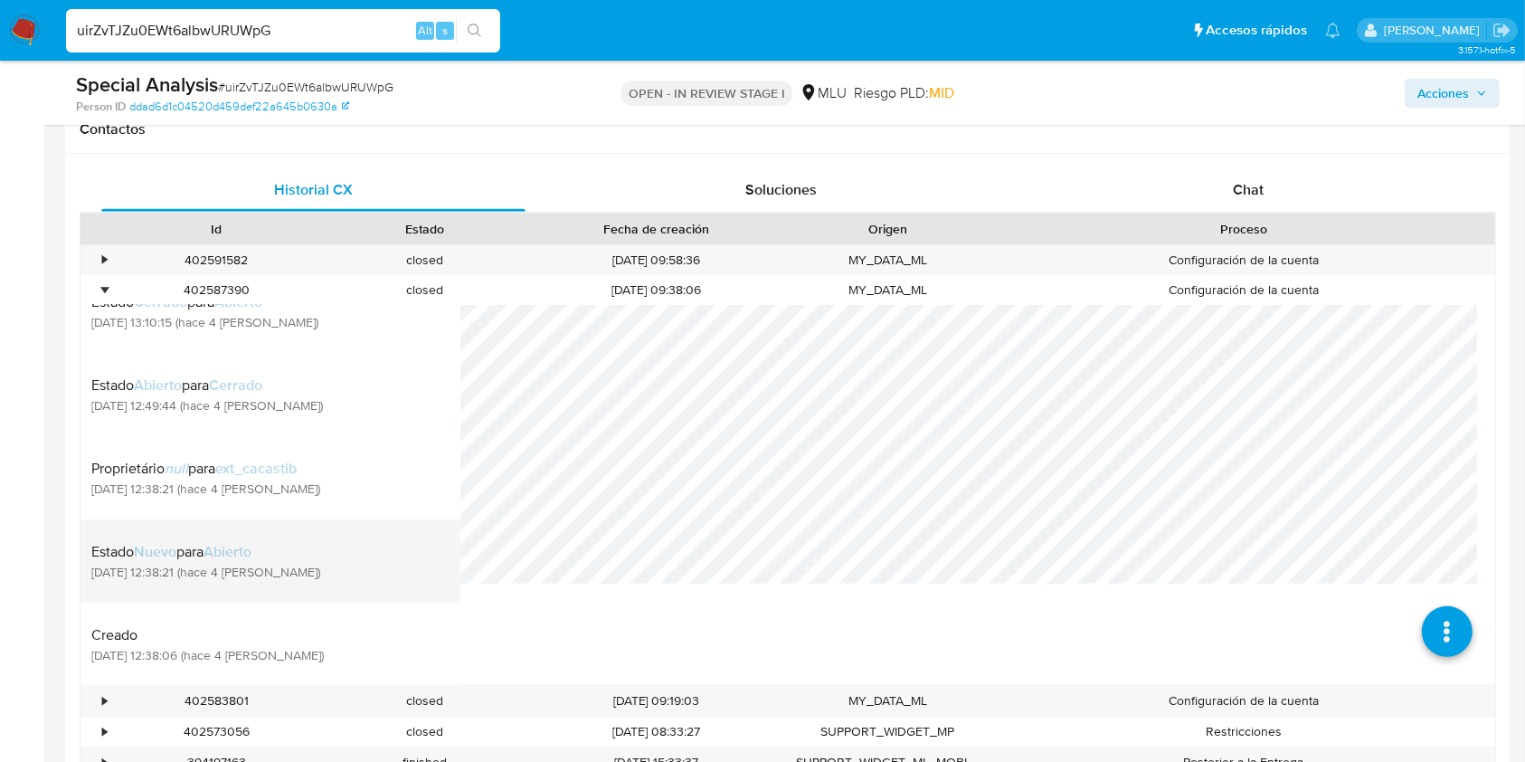
click at [243, 591] on li "Estado Nuevo para Abierto [DATE] 12:38:21 (hace 4 [PERSON_NAME])" at bounding box center [270, 560] width 380 height 83
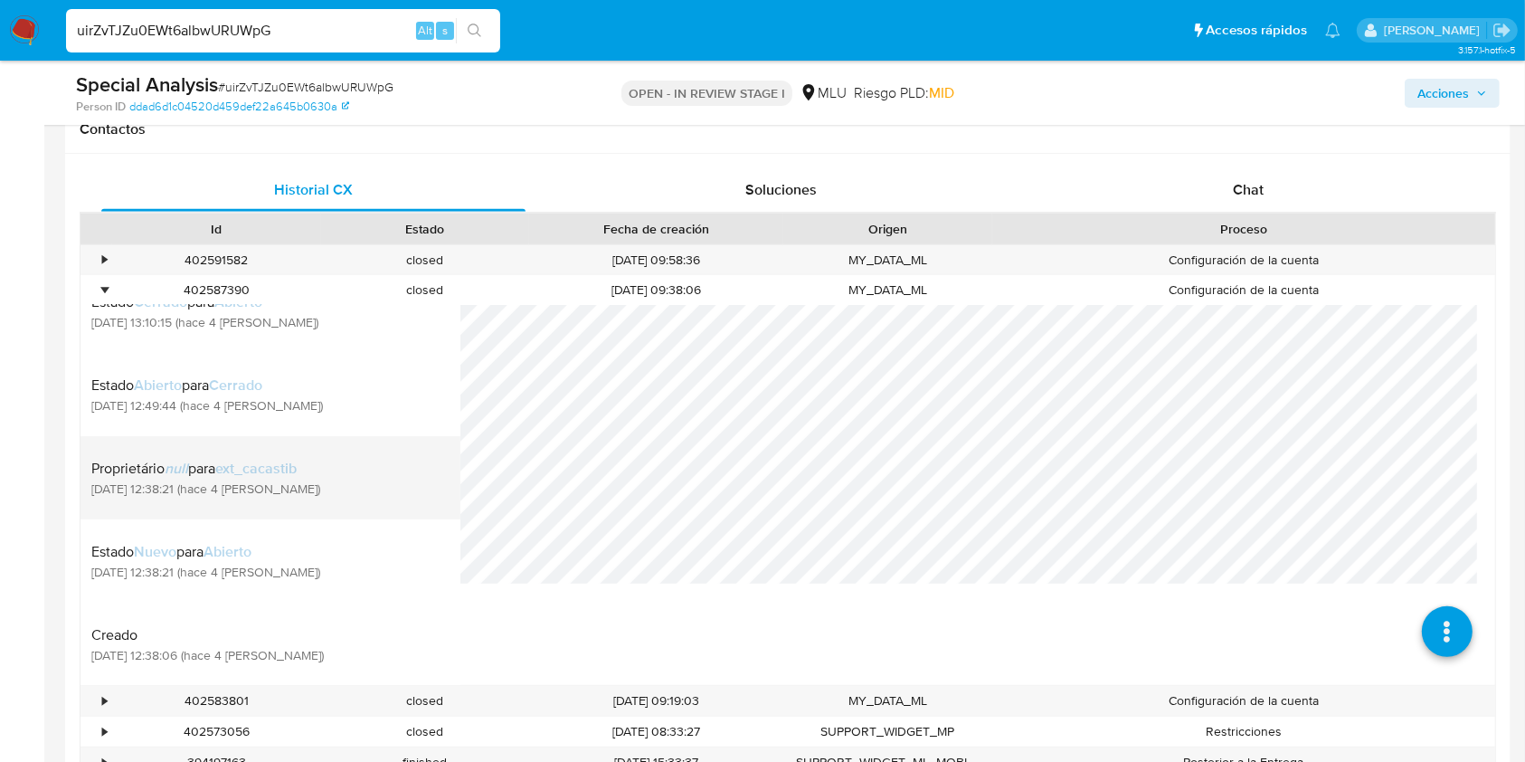
click at [251, 493] on span "[DATE] 12:38:21 (hace 4 [PERSON_NAME])" at bounding box center [205, 488] width 229 height 16
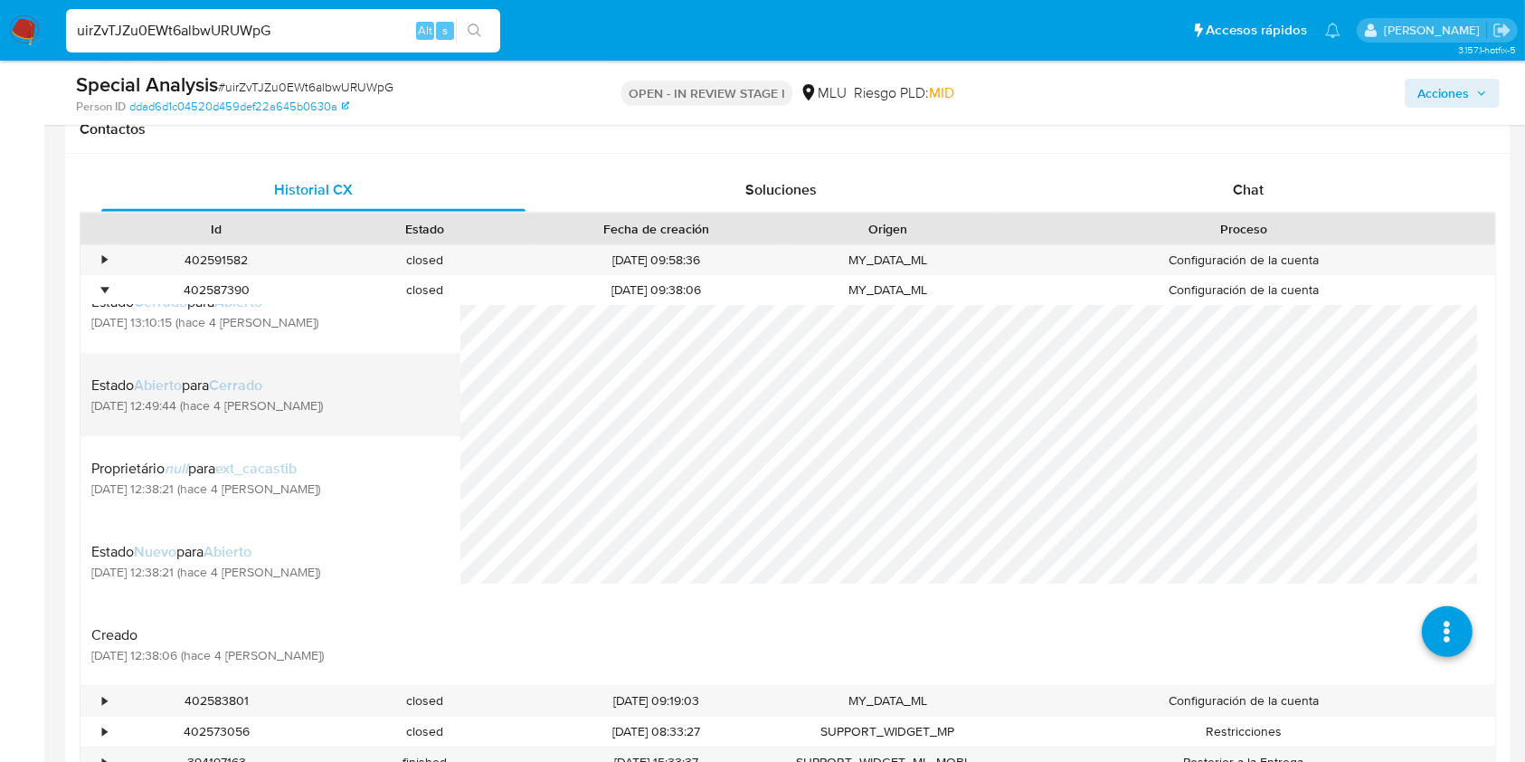
click at [281, 428] on li "Estado Abierto para Cerrado [DATE] 12:49:44 (hace 4 [PERSON_NAME])" at bounding box center [270, 394] width 380 height 83
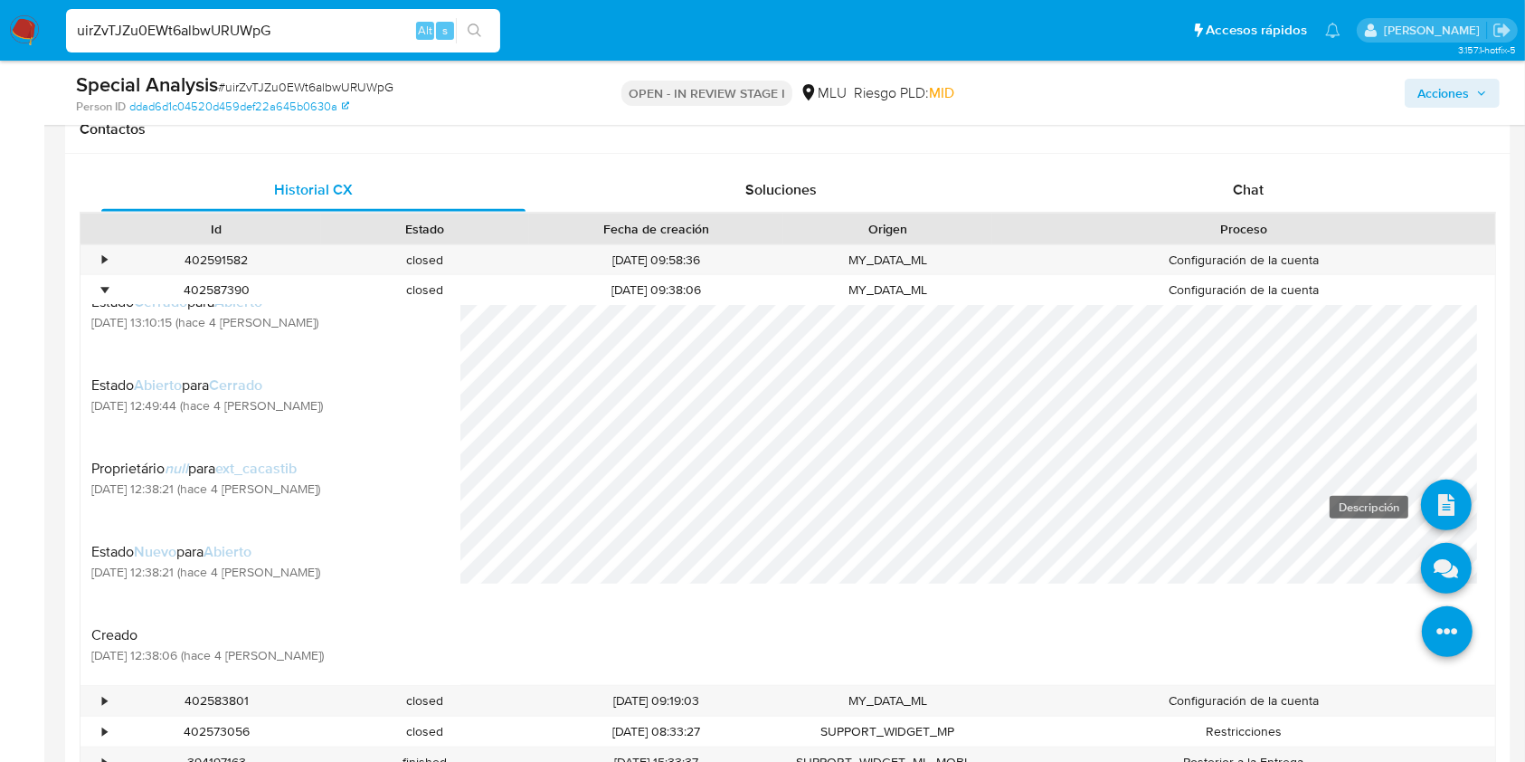
click at [1422, 510] on icon at bounding box center [1446, 504] width 51 height 51
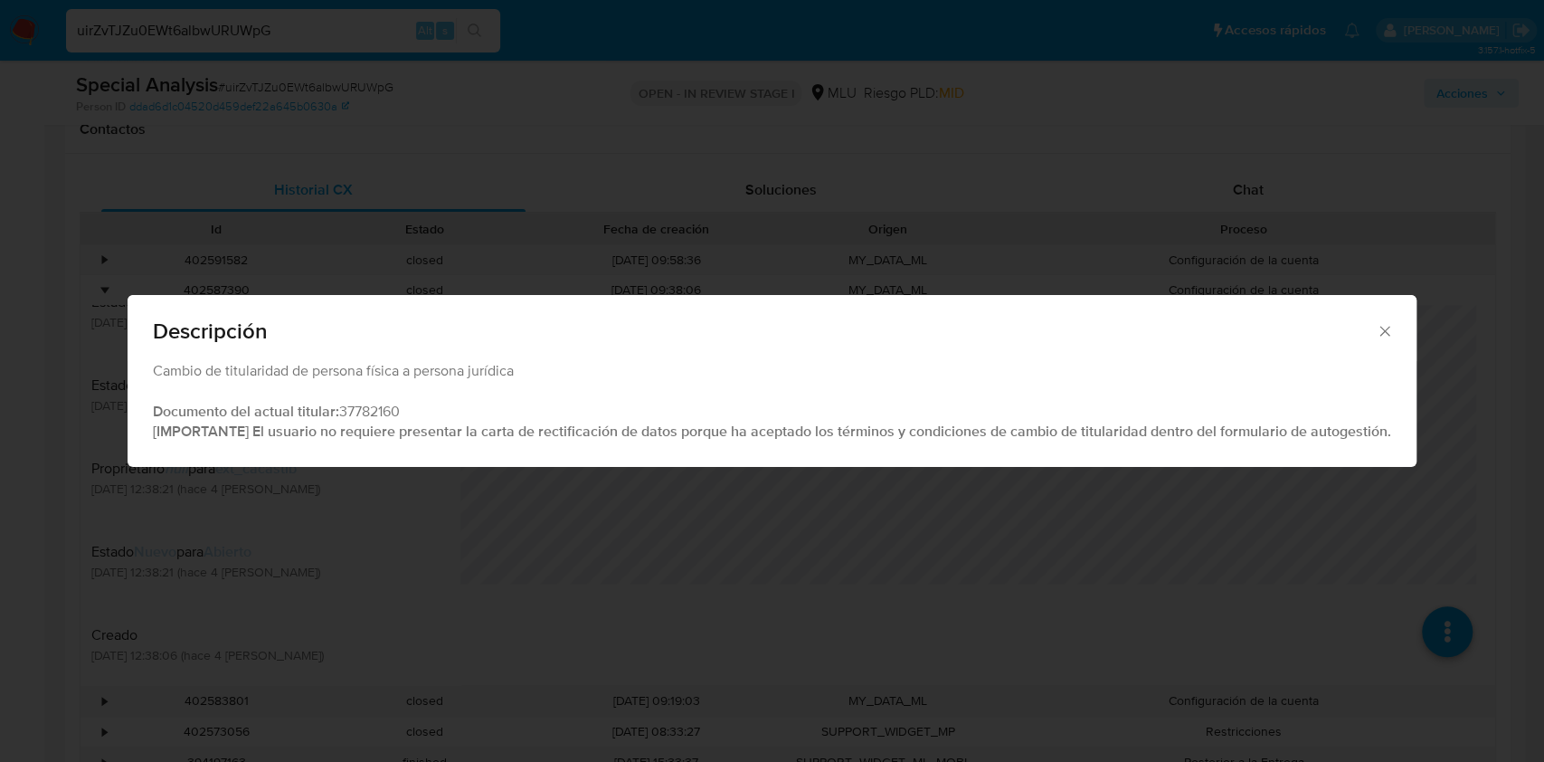
click at [1389, 342] on div "Descripción" at bounding box center [772, 328] width 1289 height 66
click at [1368, 333] on span "Descripción" at bounding box center [764, 331] width 1223 height 22
click at [1377, 328] on icon "Cerrar" at bounding box center [1385, 331] width 18 height 18
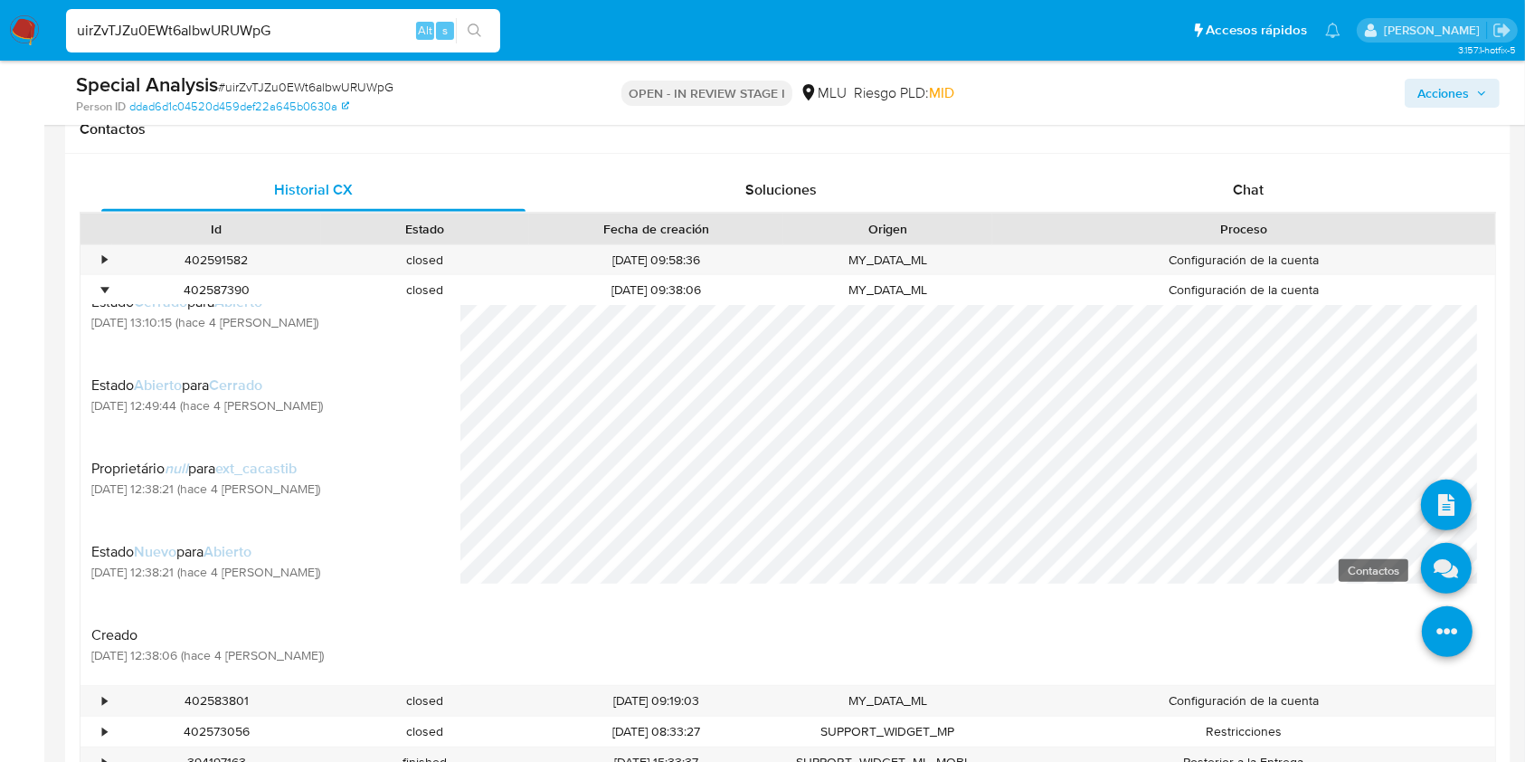
click at [1421, 569] on icon at bounding box center [1446, 568] width 51 height 51
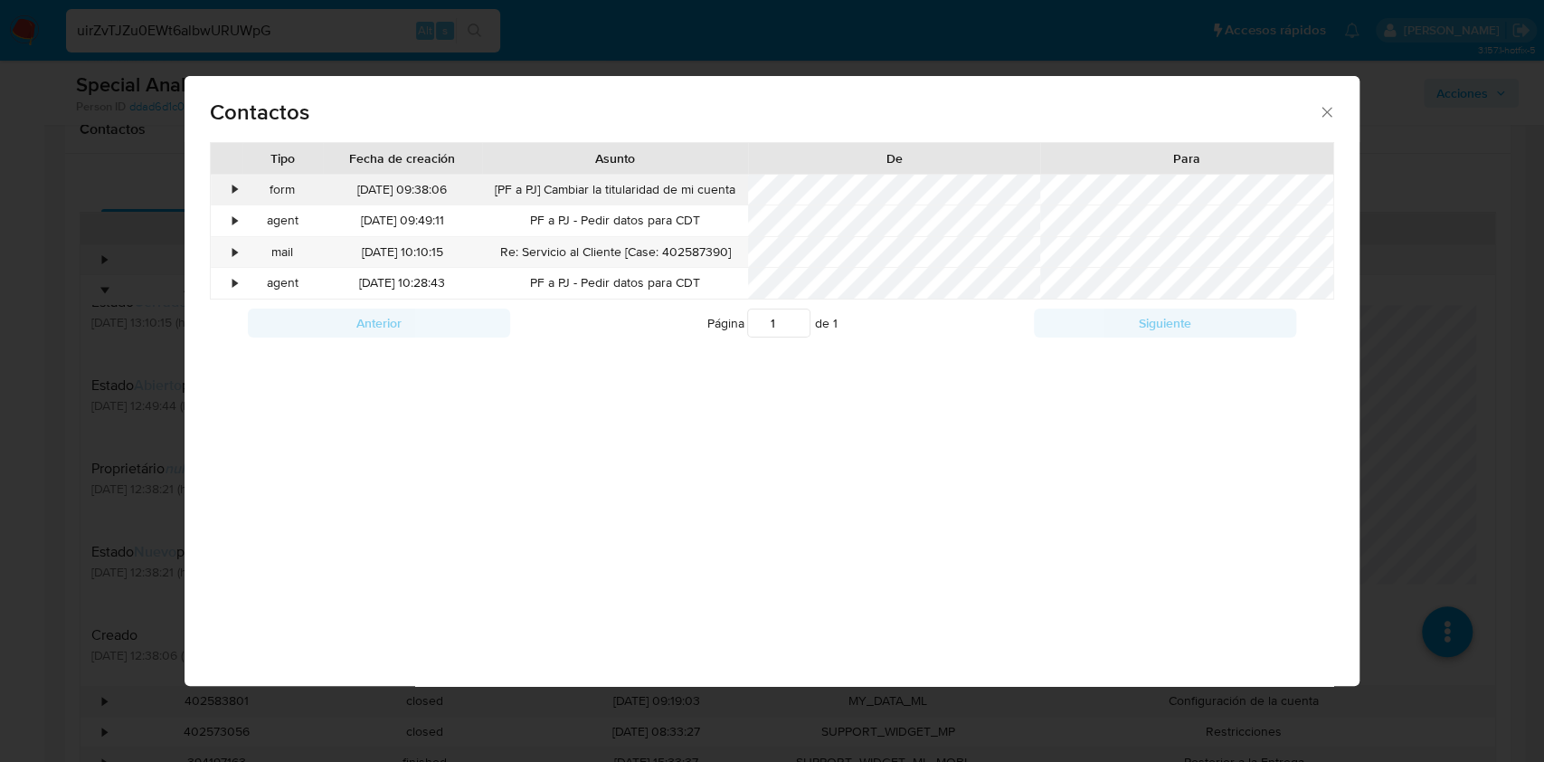
click at [239, 194] on div "•" at bounding box center [227, 190] width 32 height 31
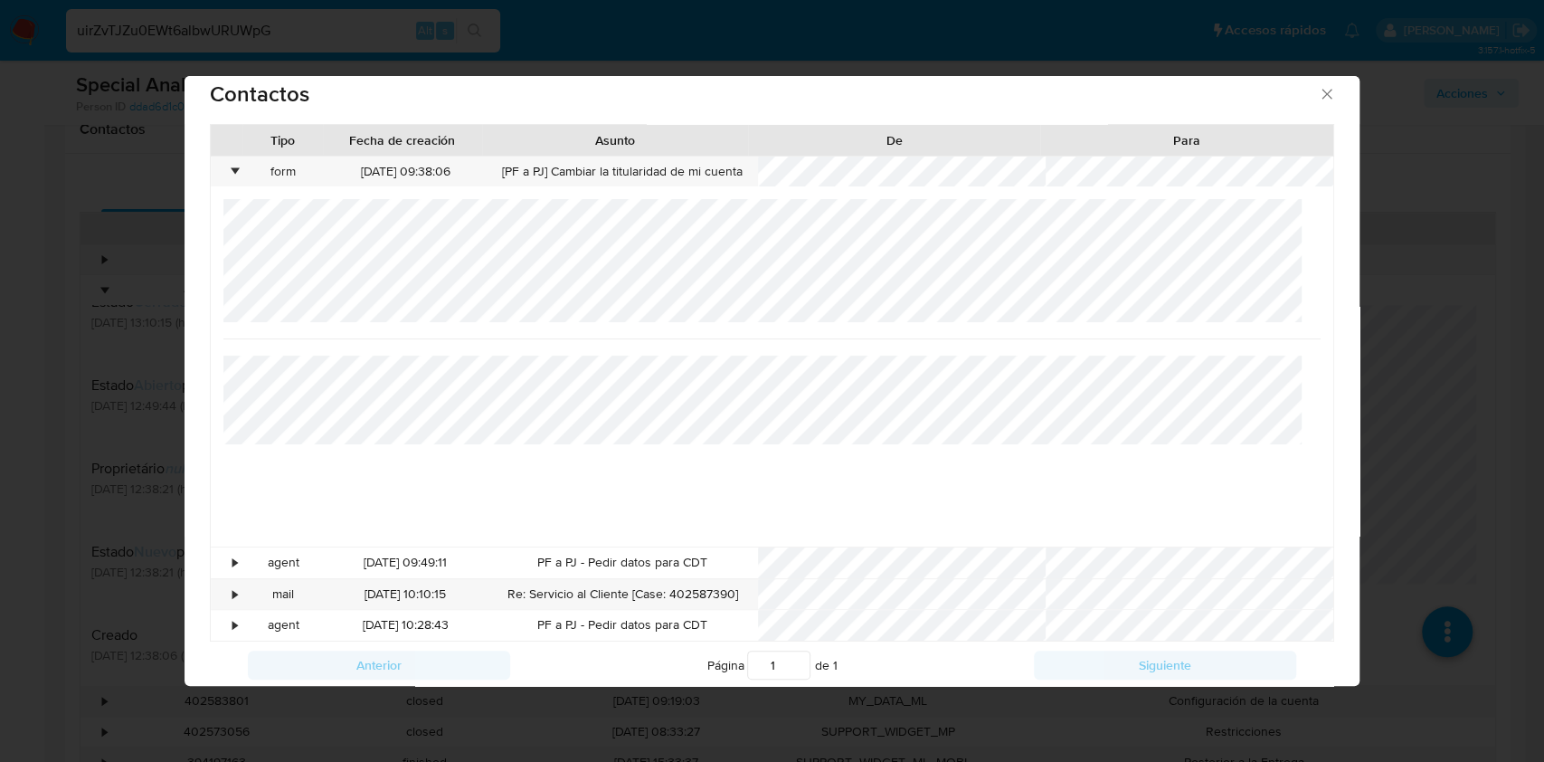
scroll to position [45, 0]
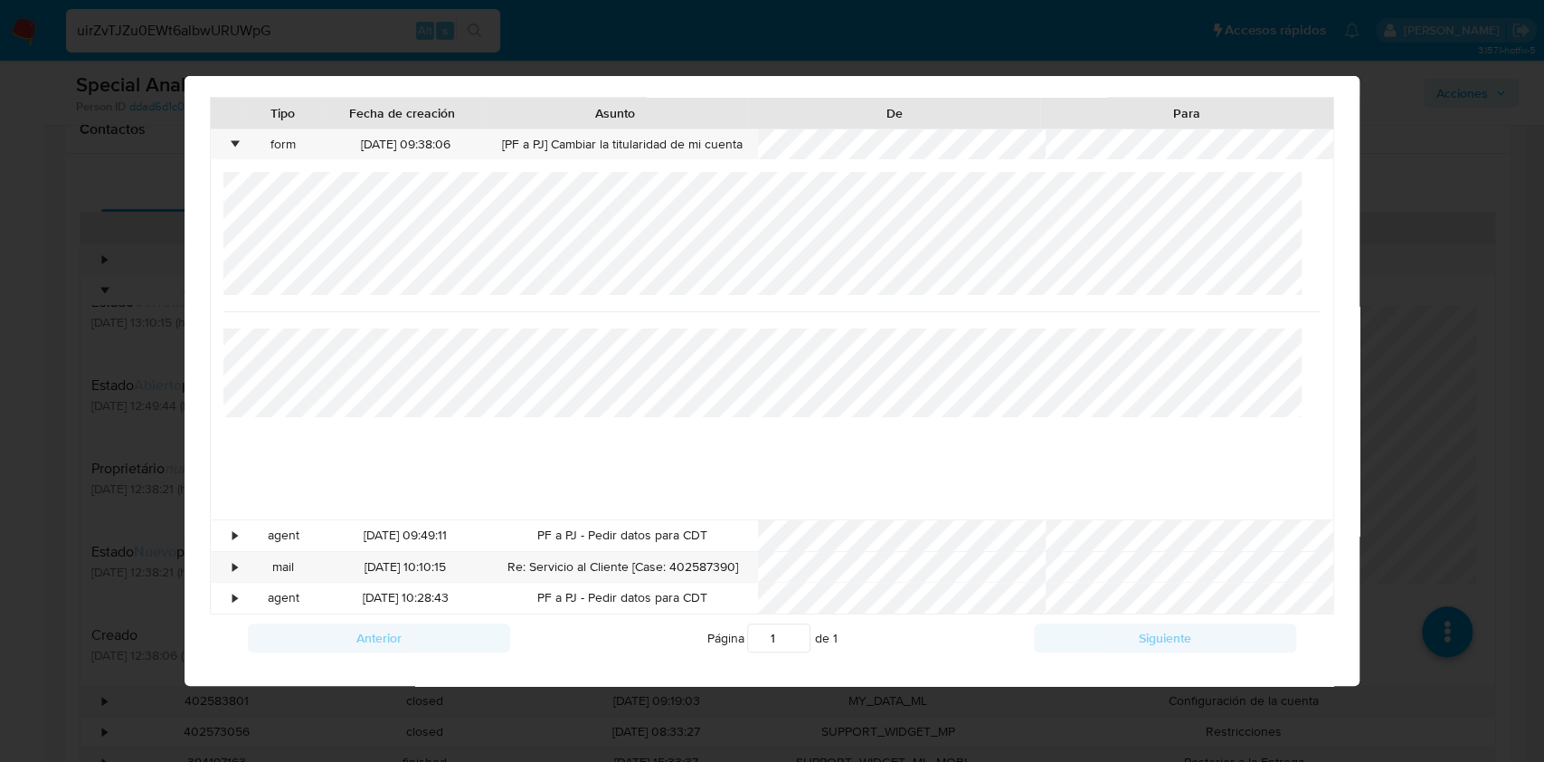
click at [1325, 267] on div "Tipo Fecha de creación Asunto De Para • form [DATE] 09:38:06 [PF a PJ] Cambiar …" at bounding box center [772, 392] width 1174 height 590
click at [226, 537] on div "•" at bounding box center [227, 535] width 32 height 31
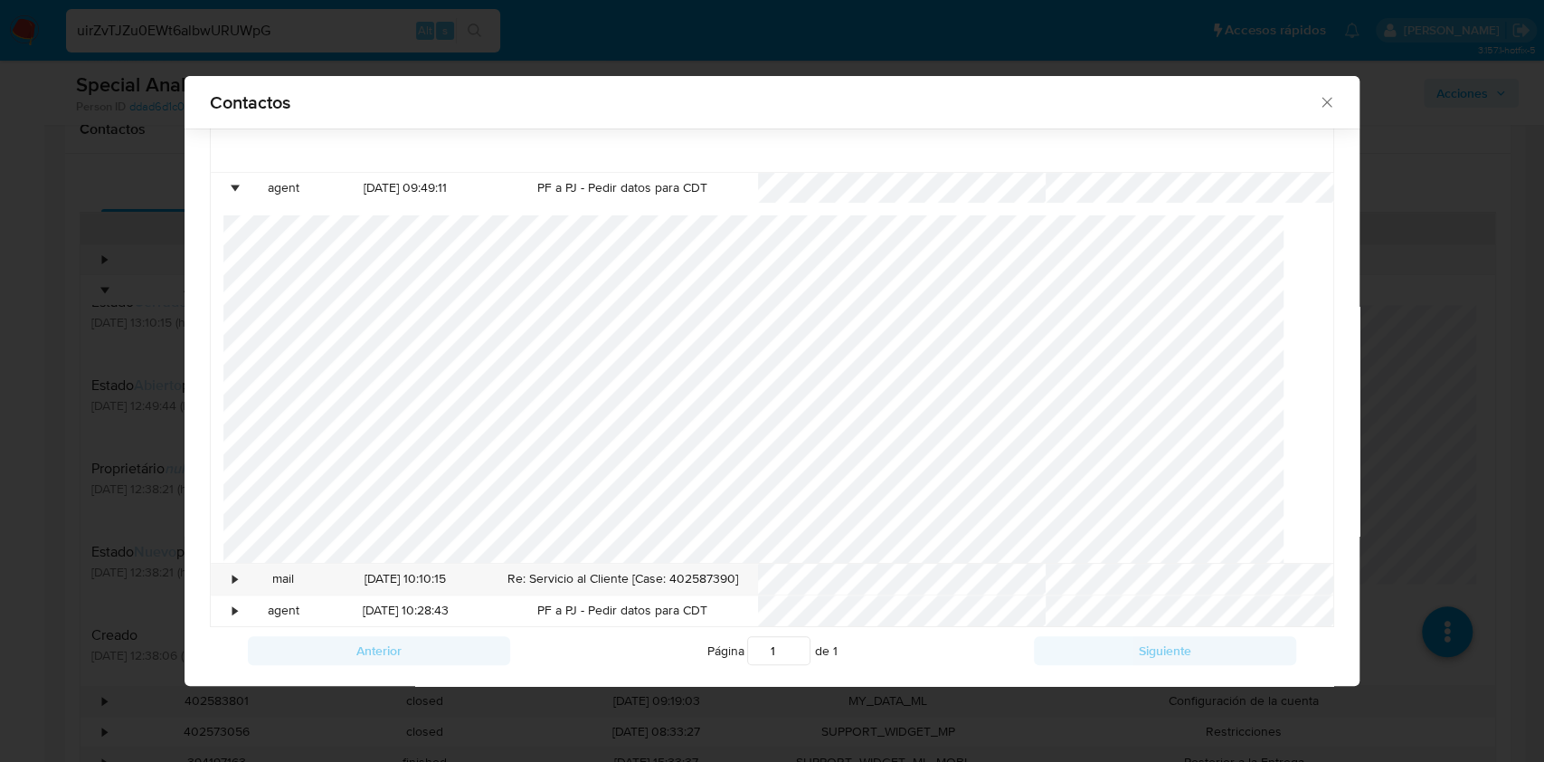
scroll to position [393, 0]
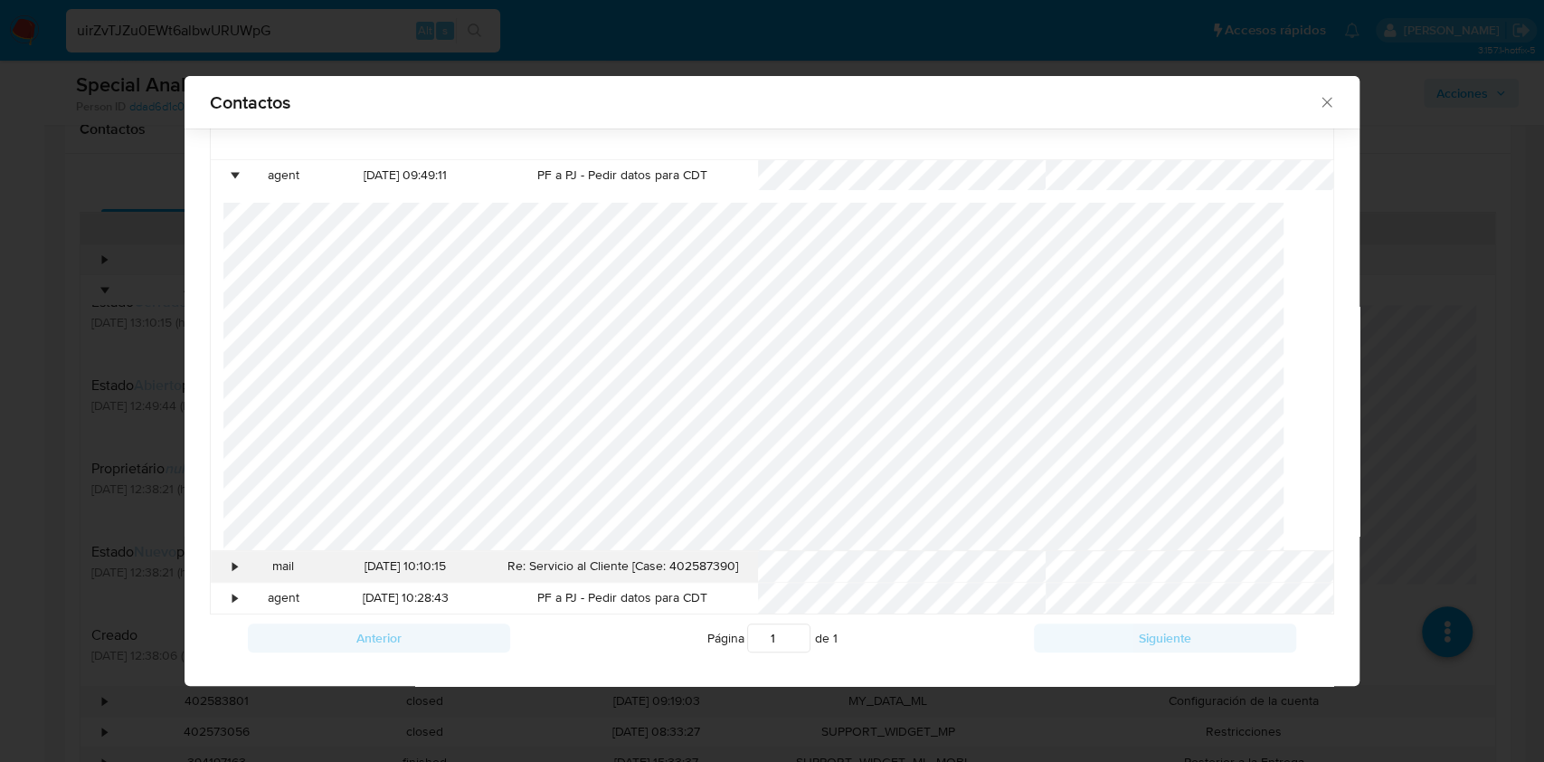
click at [244, 568] on div "mail" at bounding box center [282, 566] width 81 height 31
click at [234, 575] on div "•" at bounding box center [227, 566] width 32 height 31
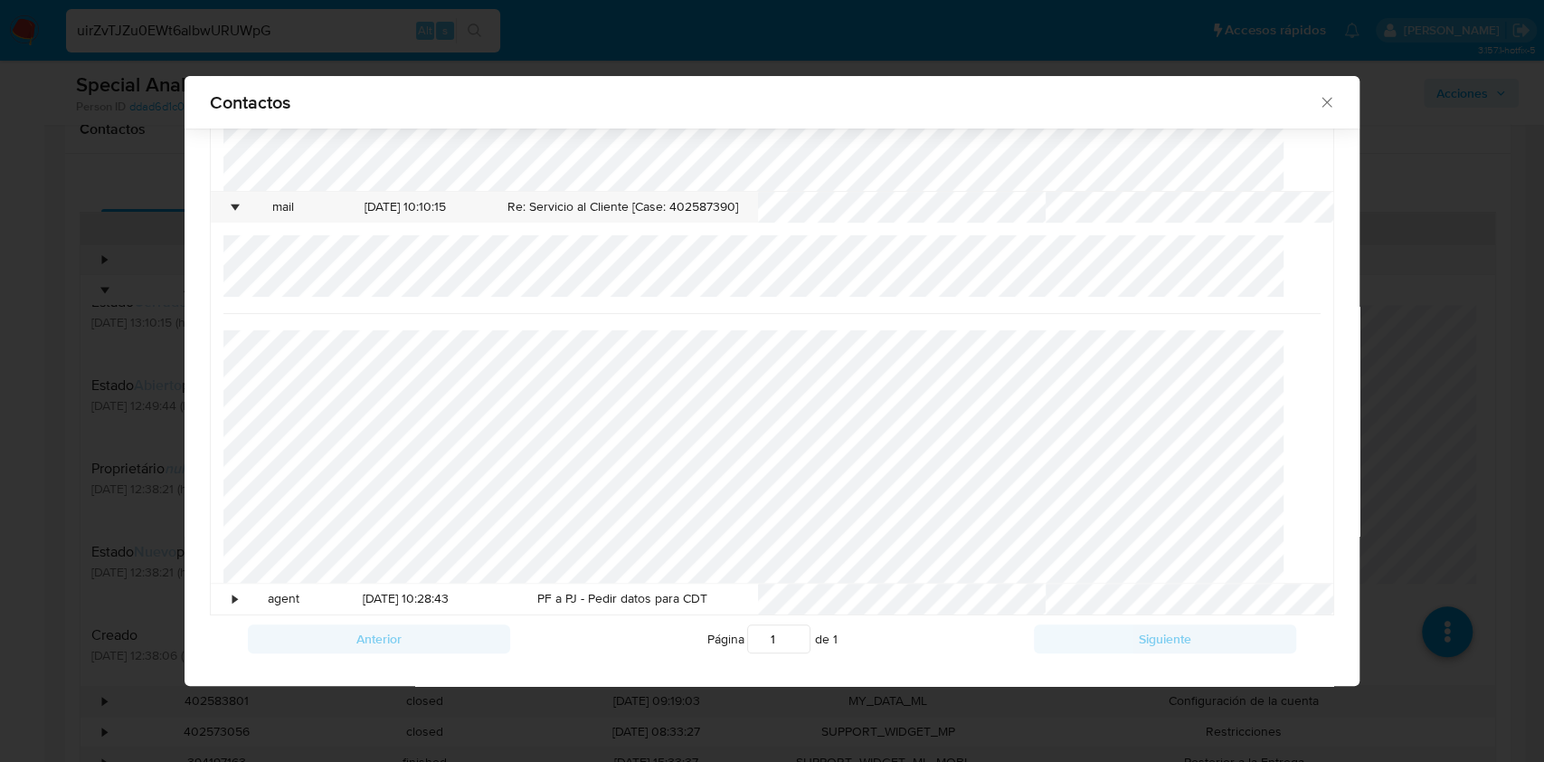
scroll to position [753, 0]
click at [228, 593] on div "•" at bounding box center [227, 597] width 32 height 31
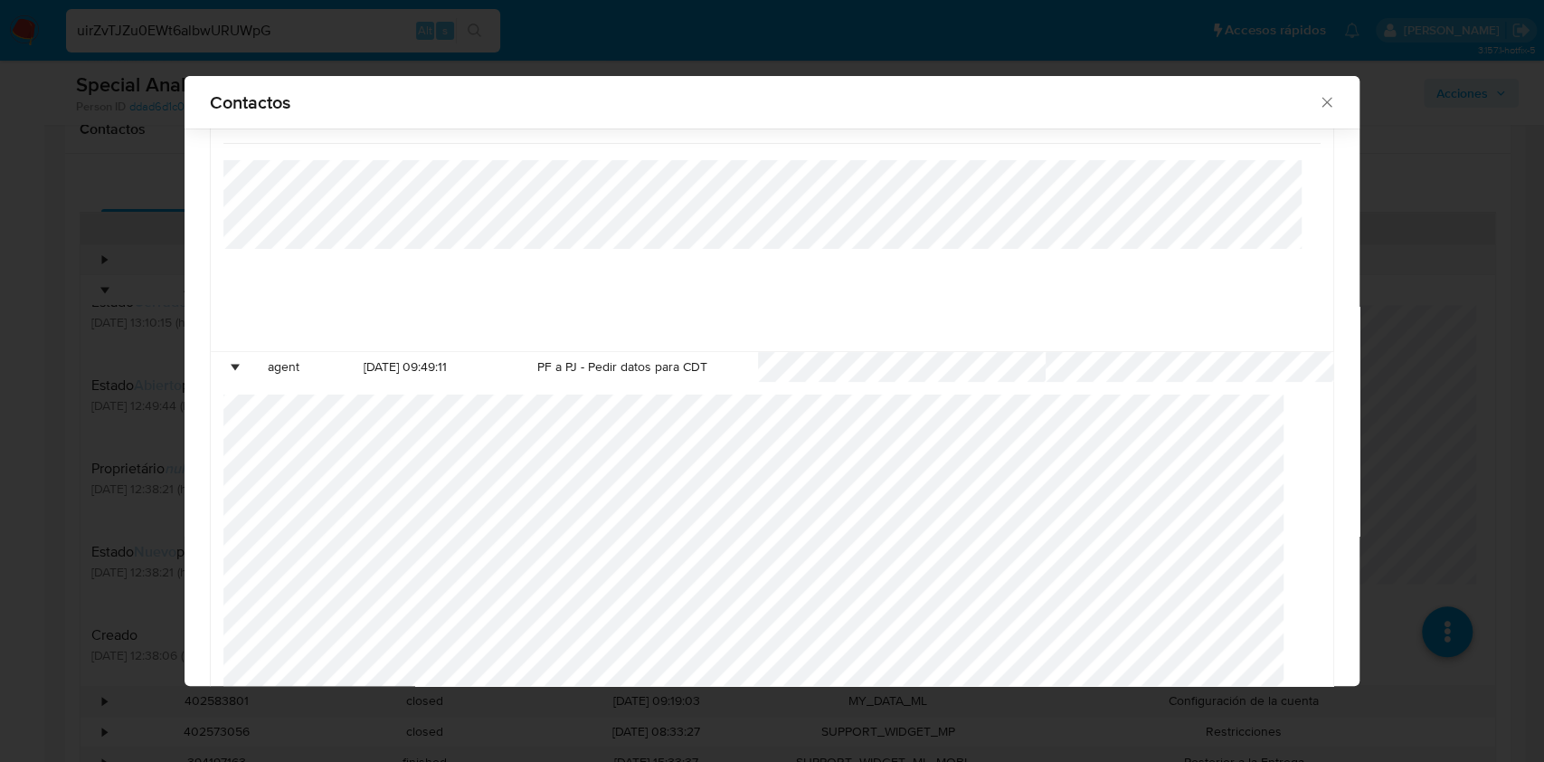
scroll to position [0, 0]
